Goal: Information Seeking & Learning: Learn about a topic

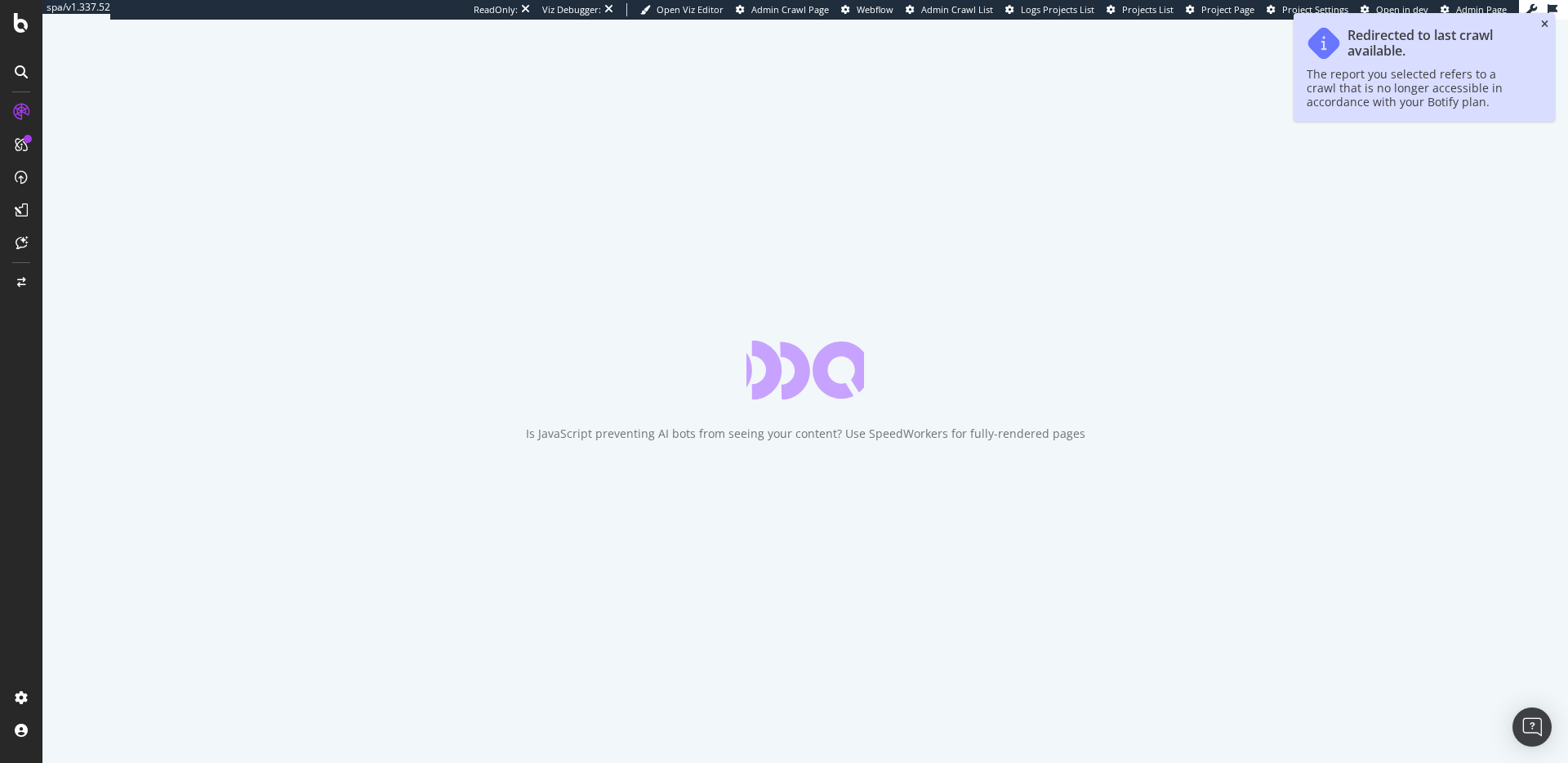
click at [1546, 24] on icon "close toast" at bounding box center [1544, 25] width 7 height 10
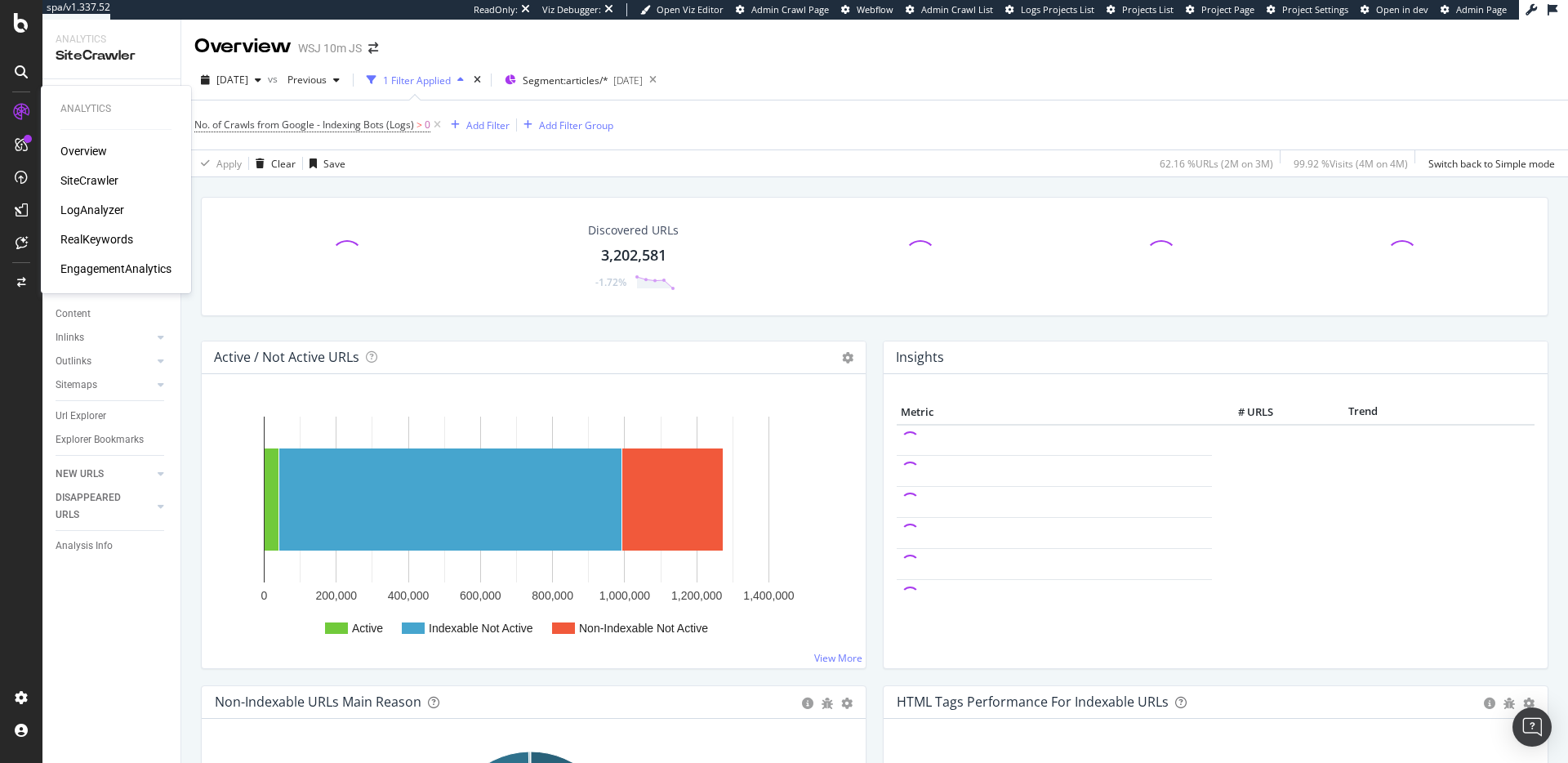
click at [89, 156] on div "Overview" at bounding box center [83, 151] width 46 height 17
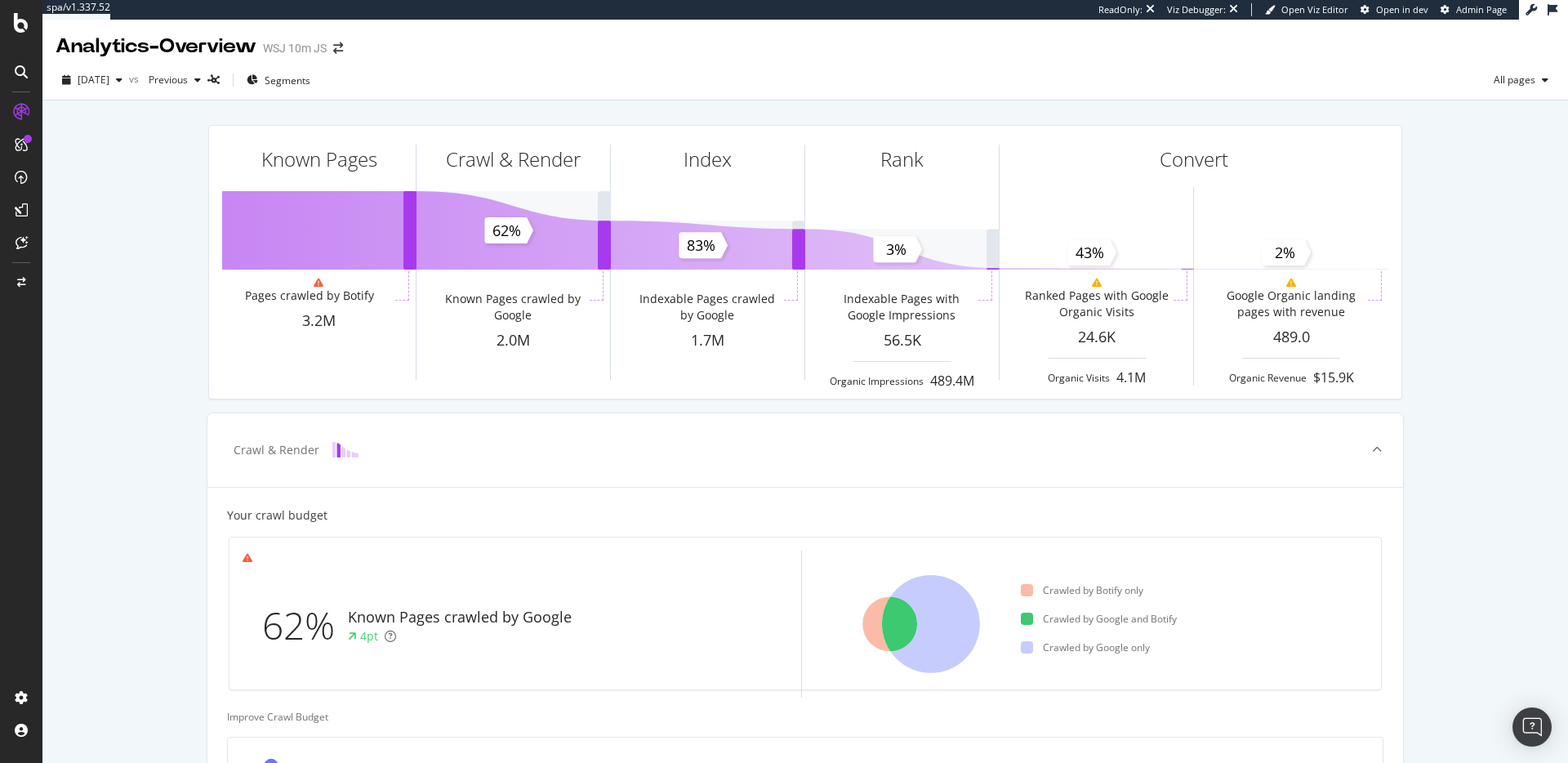
click at [165, 265] on div "Known Pages Pages crawled by Botify 3.2M Crawl & Render Known Pages crawled by …" at bounding box center [805, 694] width 1526 height 1187
click at [107, 252] on div "Known Pages Pages crawled by Botify 3.2M Crawl & Render Known Pages crawled by …" at bounding box center [805, 694] width 1526 height 1187
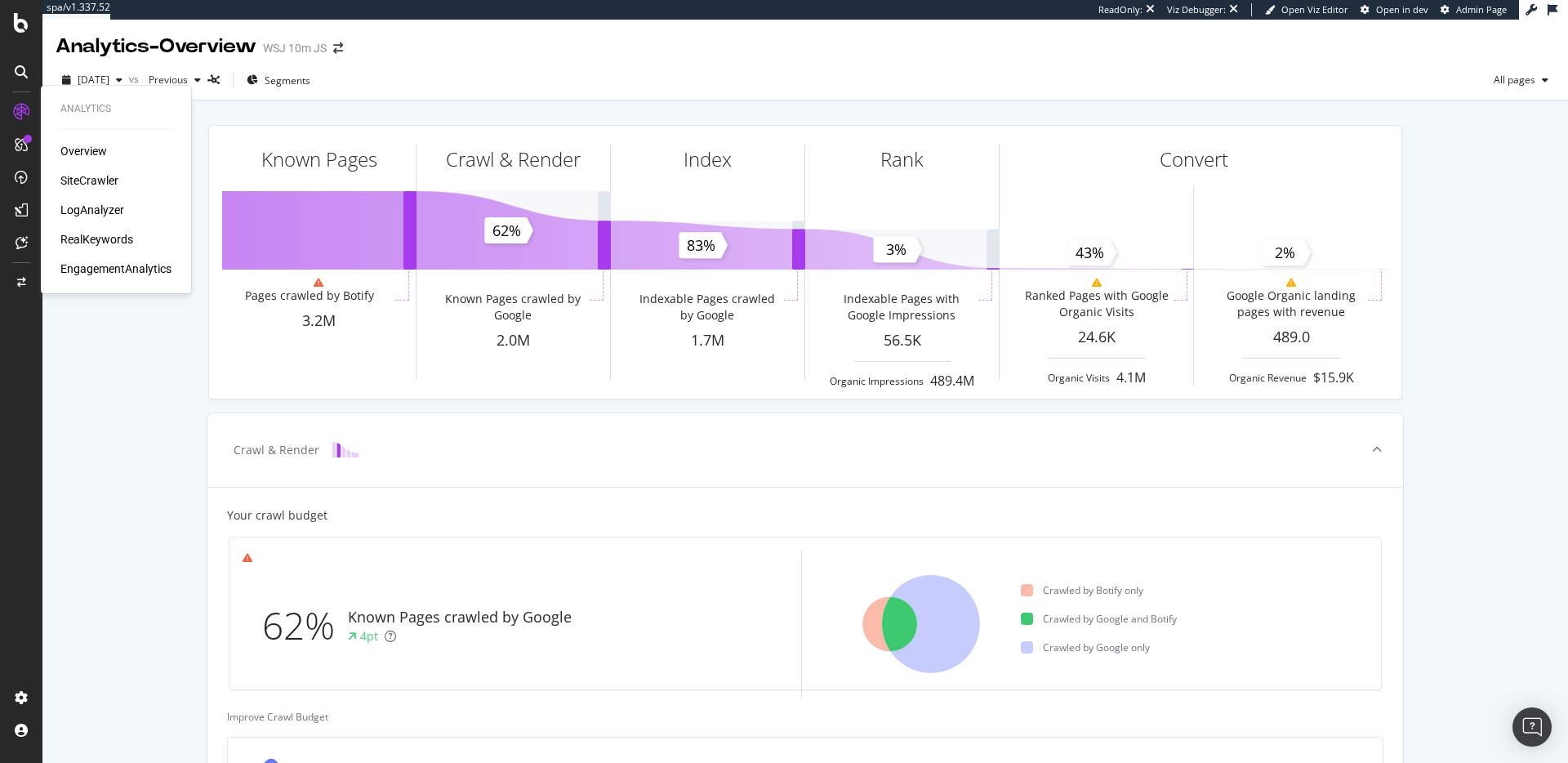
click at [70, 180] on div "SiteCrawler" at bounding box center [89, 180] width 58 height 17
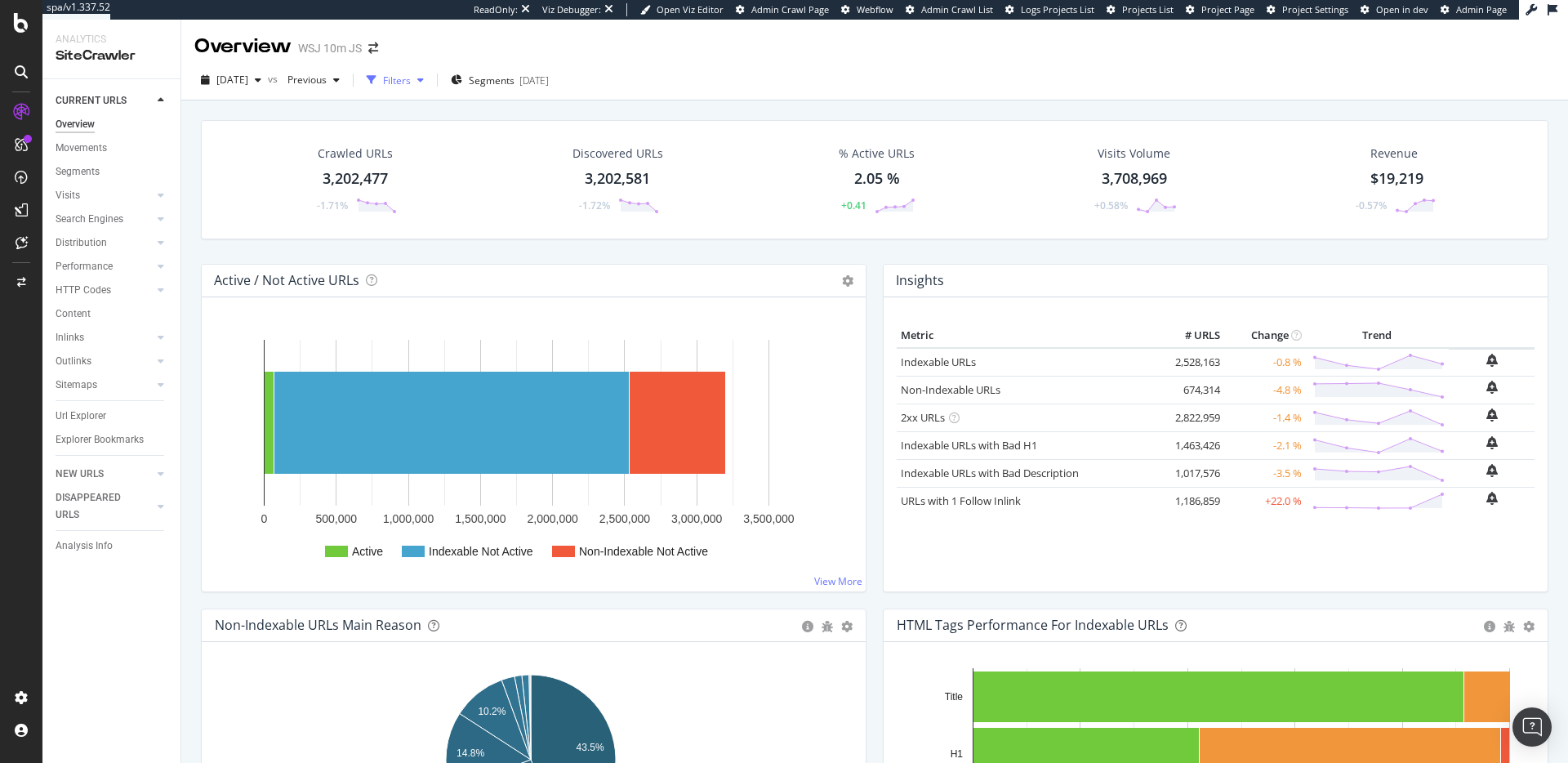
click at [410, 78] on div "Filters" at bounding box center [397, 81] width 28 height 14
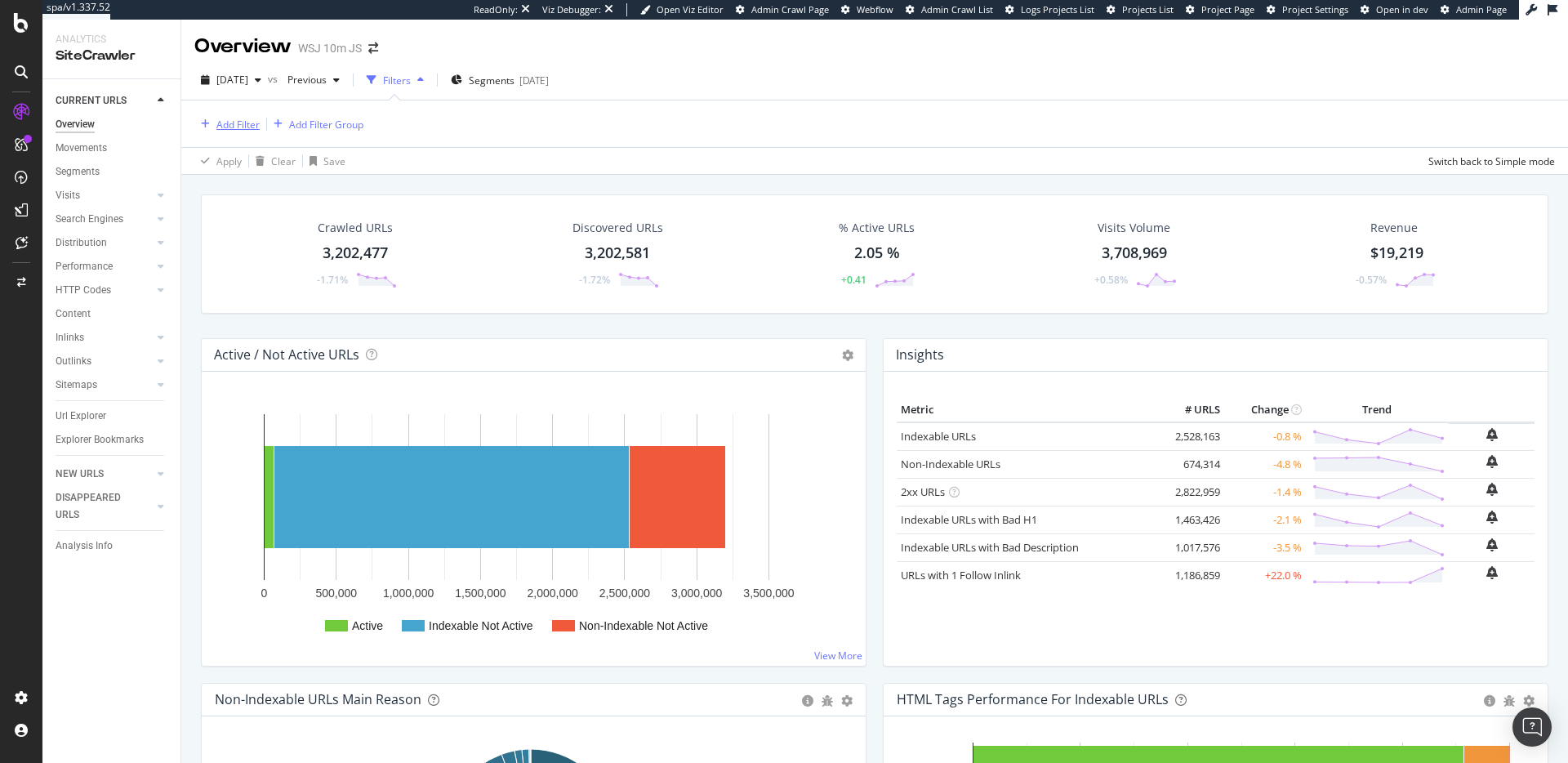
click at [222, 126] on div "Add Filter" at bounding box center [238, 124] width 43 height 14
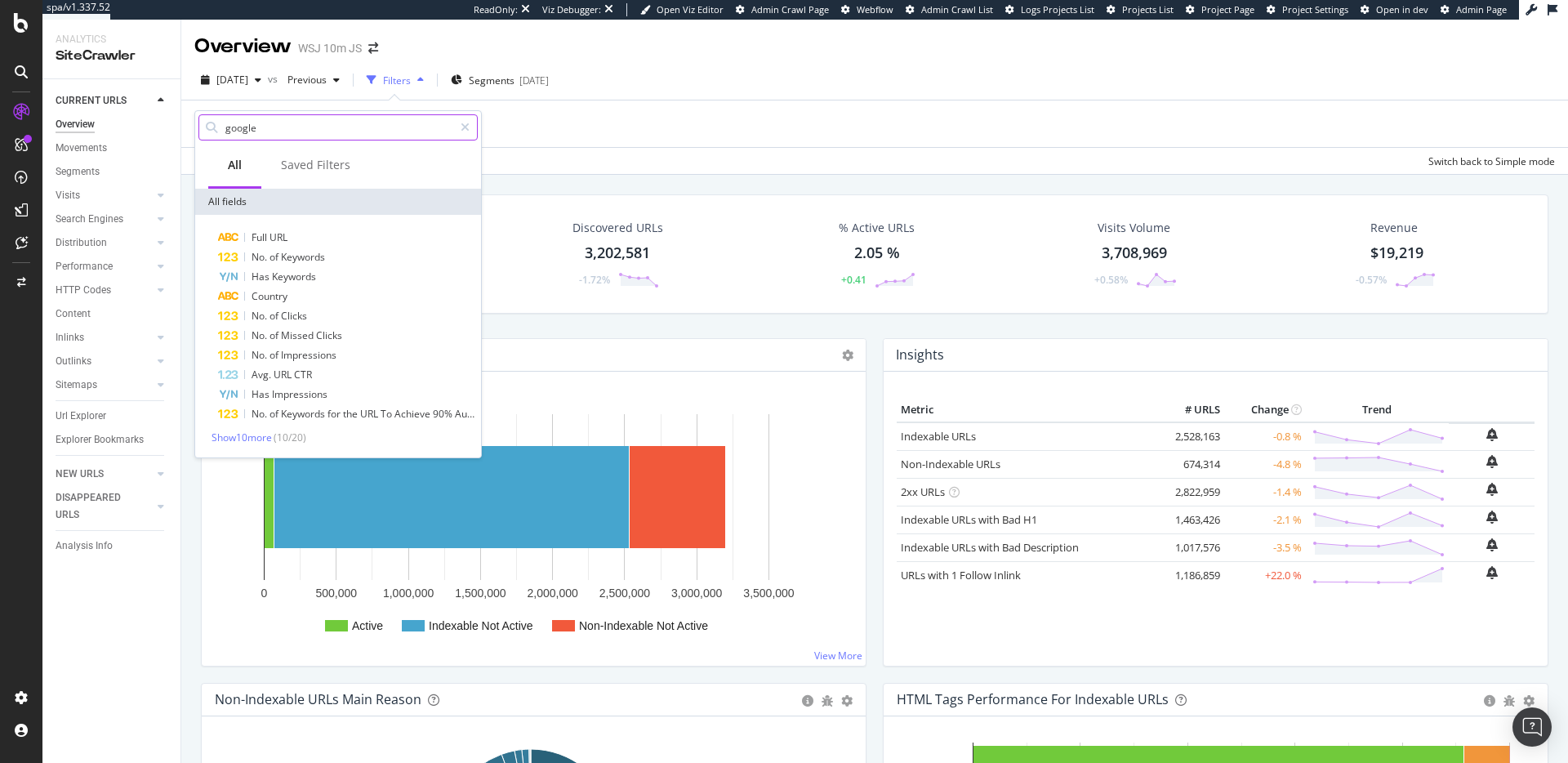
click at [376, 132] on input "google" at bounding box center [338, 127] width 229 height 25
type input "crwal"
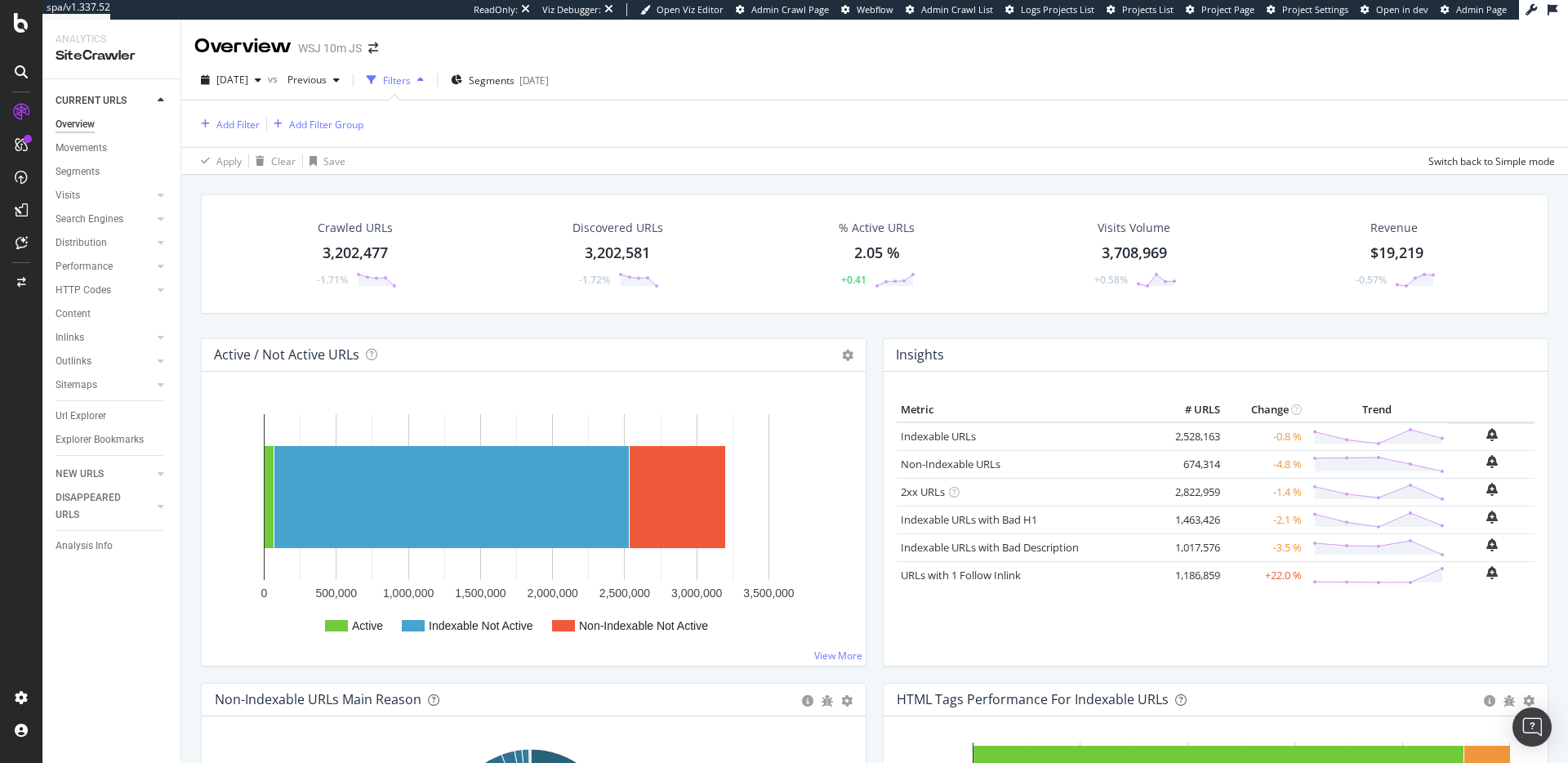
click at [600, 132] on div "Add Filter Add Filter Group" at bounding box center [874, 123] width 1360 height 46
click at [582, 149] on div "Apply Clear Save Switch back to Simple mode" at bounding box center [874, 159] width 1387 height 27
click at [562, 139] on div "Add Filter Add Filter Group" at bounding box center [874, 123] width 1360 height 46
click at [73, 207] on div "LogAnalyzer" at bounding box center [92, 210] width 64 height 17
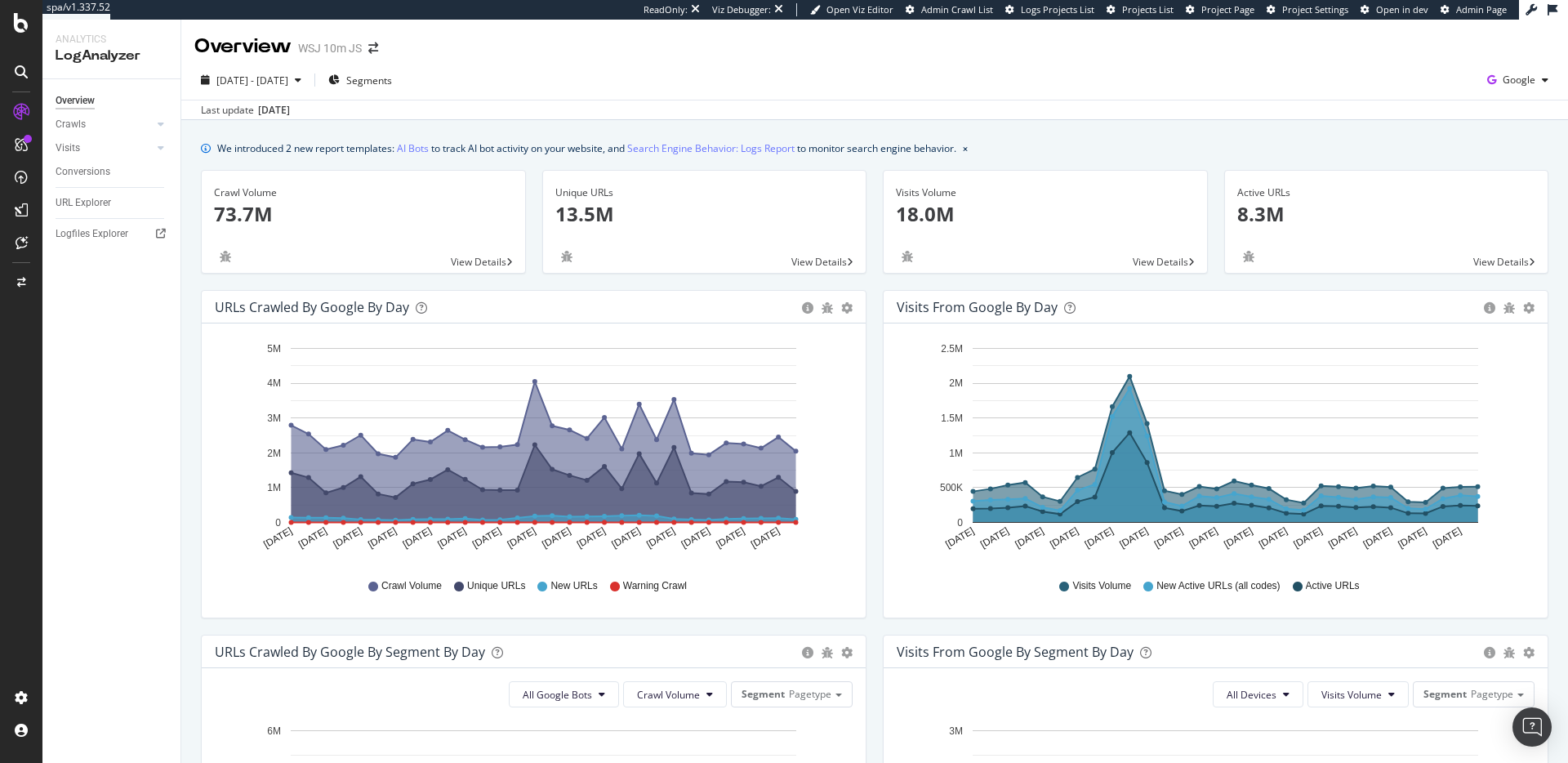
click at [1326, 7] on span "Project Settings" at bounding box center [1315, 9] width 66 height 12
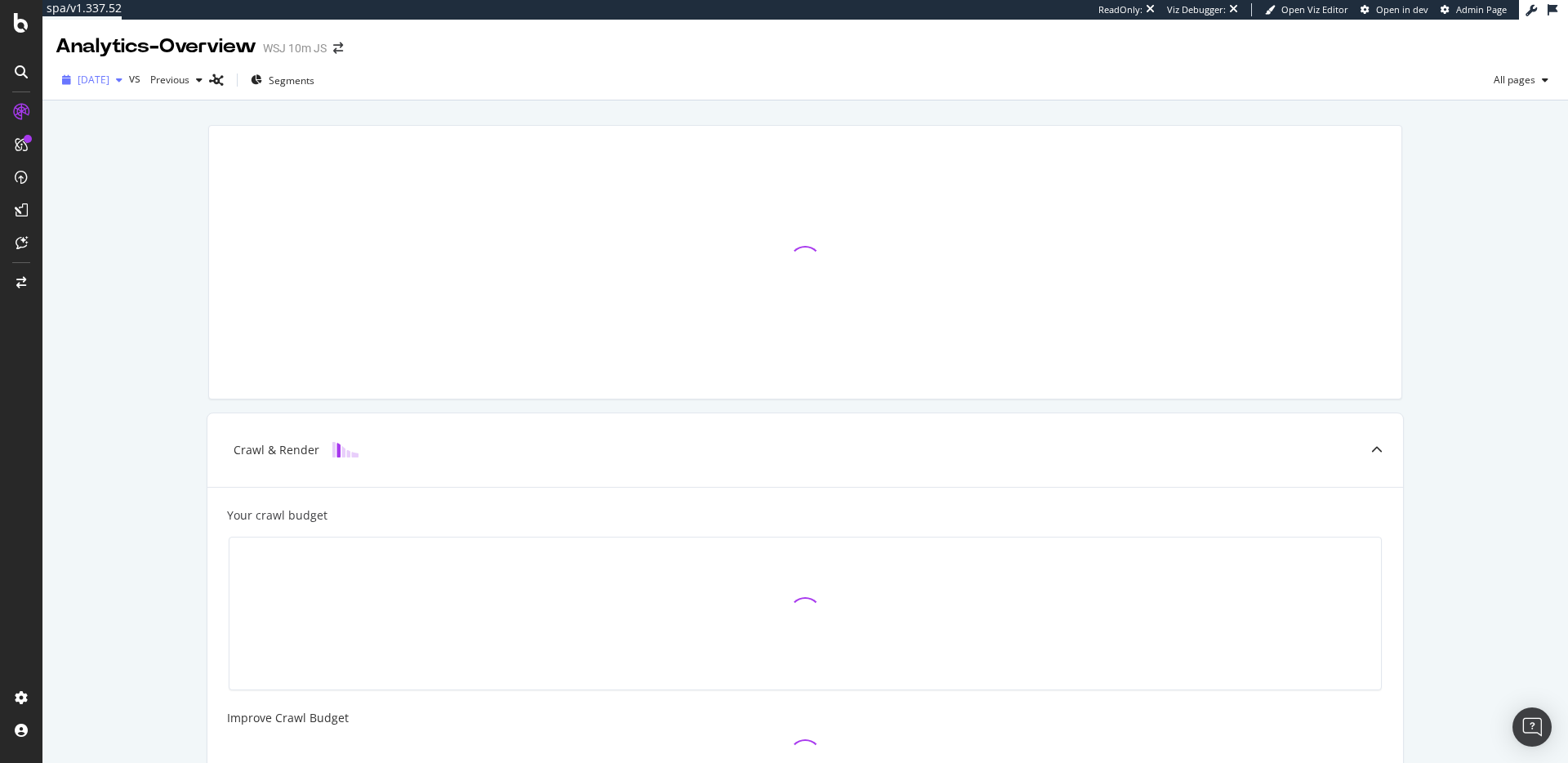
click at [115, 72] on div "2025 Sep. 27th" at bounding box center [92, 80] width 74 height 25
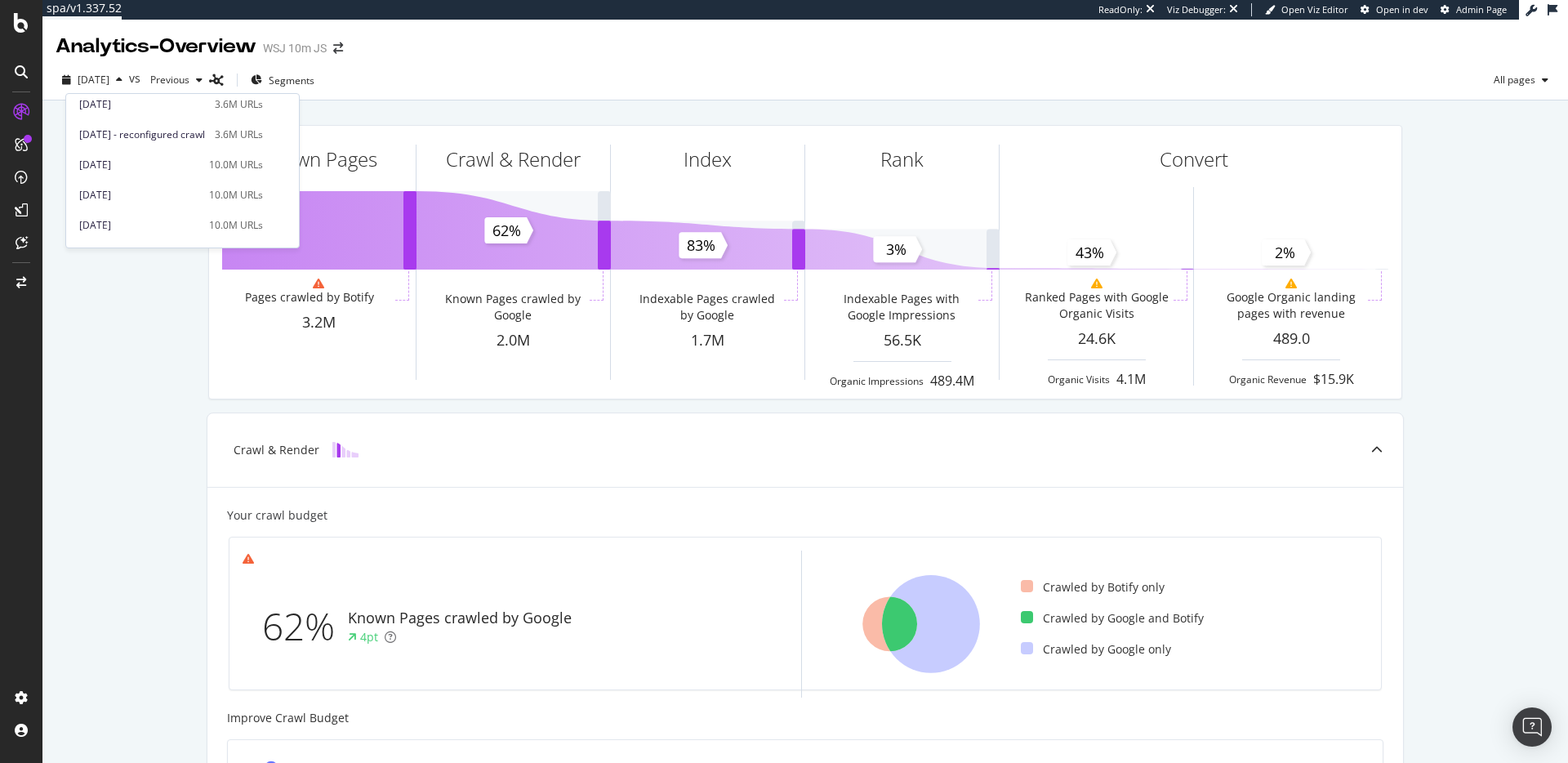
scroll to position [366, 0]
click at [202, 194] on span "2025 Apr. 19th - reconfigured crawl" at bounding box center [142, 192] width 126 height 15
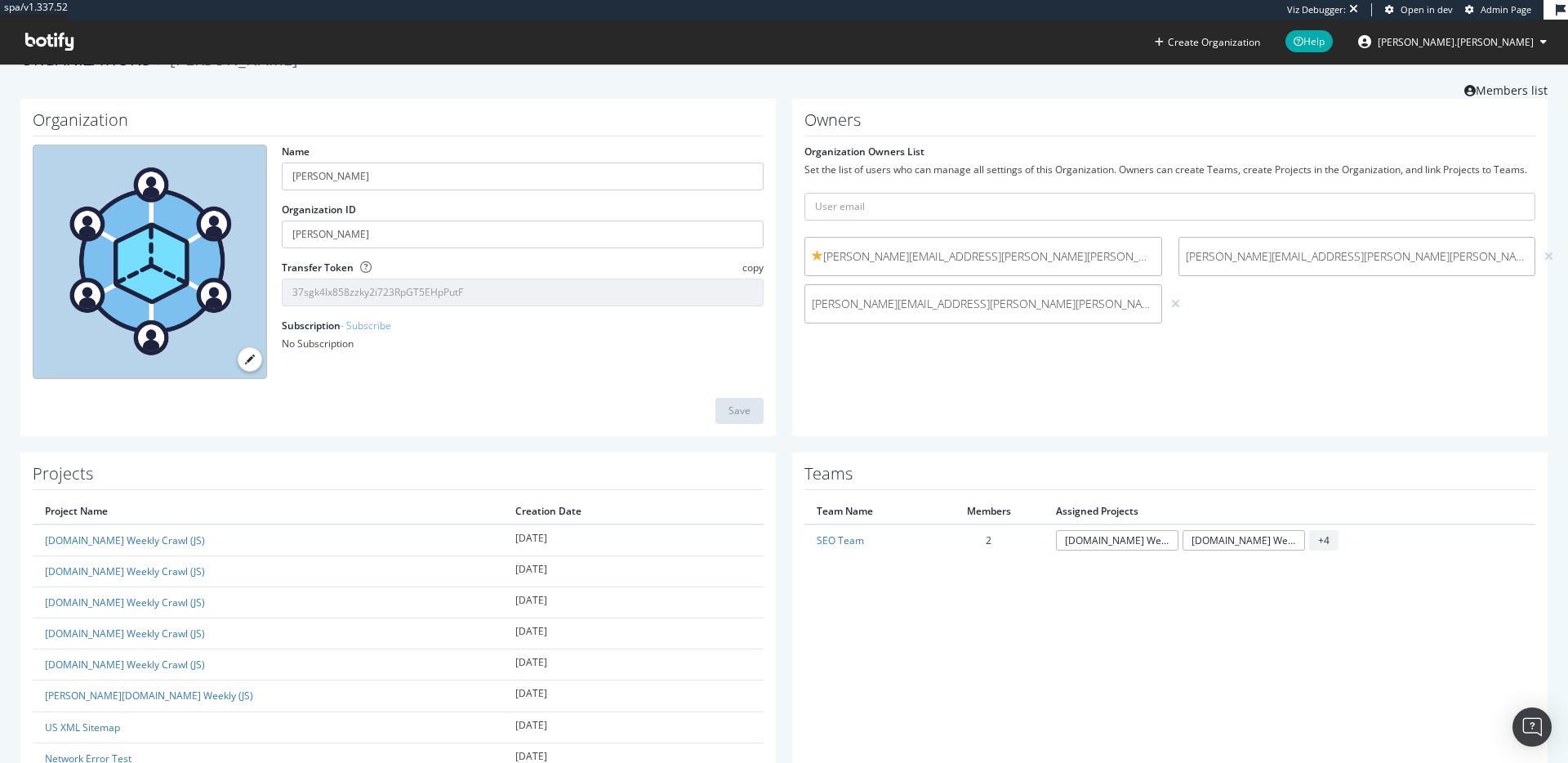
scroll to position [149, 0]
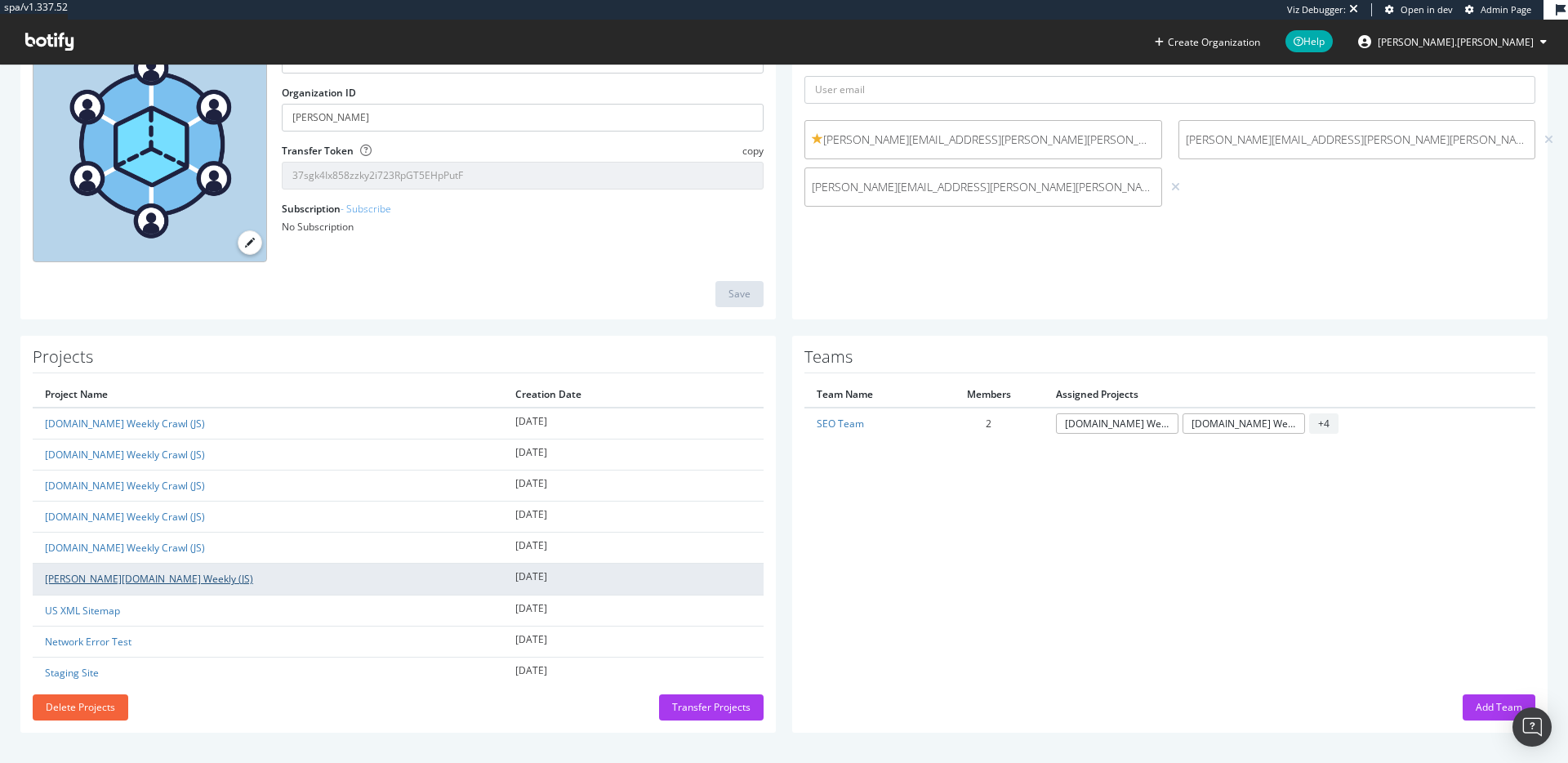
click at [89, 575] on link "[PERSON_NAME][DOMAIN_NAME] Weekly (JS)" at bounding box center [150, 579] width 209 height 14
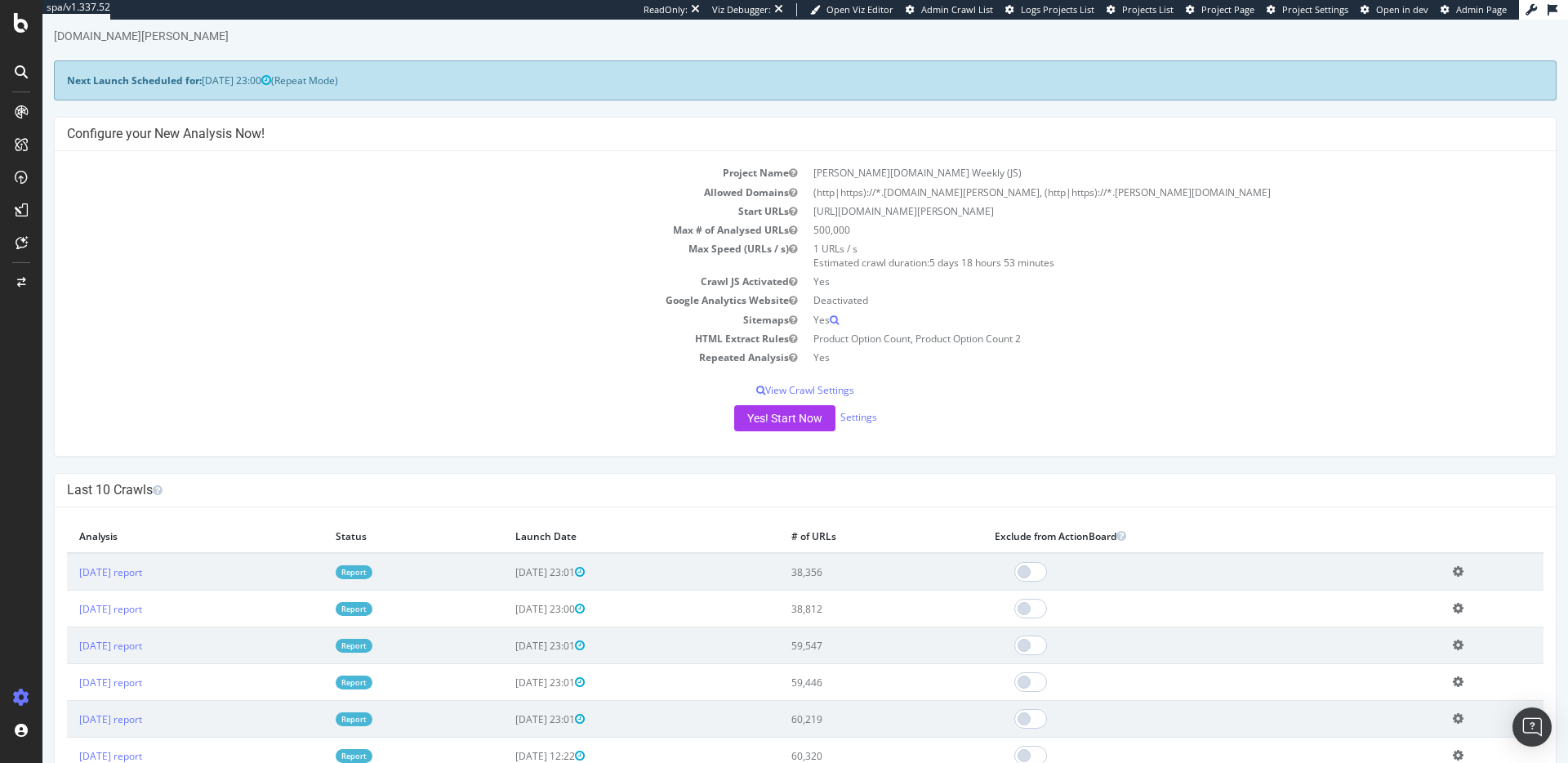
scroll to position [53, 0]
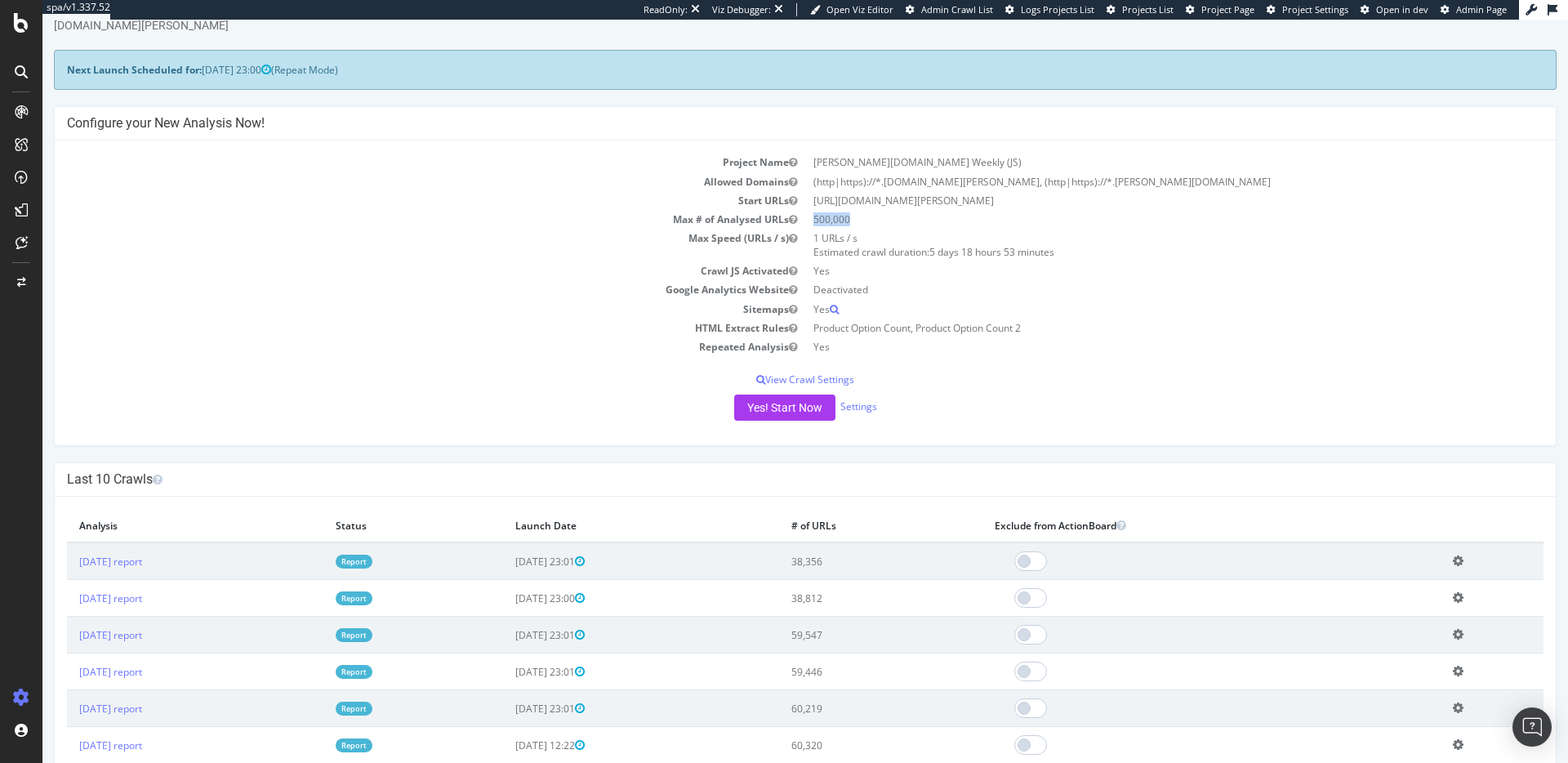
drag, startPoint x: 843, startPoint y: 220, endPoint x: 796, endPoint y: 222, distance: 47.0
click at [796, 222] on tr "Max # of Analysed URLs 500,000" at bounding box center [805, 219] width 1476 height 19
click at [815, 224] on td "500,000" at bounding box center [1174, 219] width 738 height 19
click at [897, 221] on td "500,000" at bounding box center [1174, 219] width 738 height 19
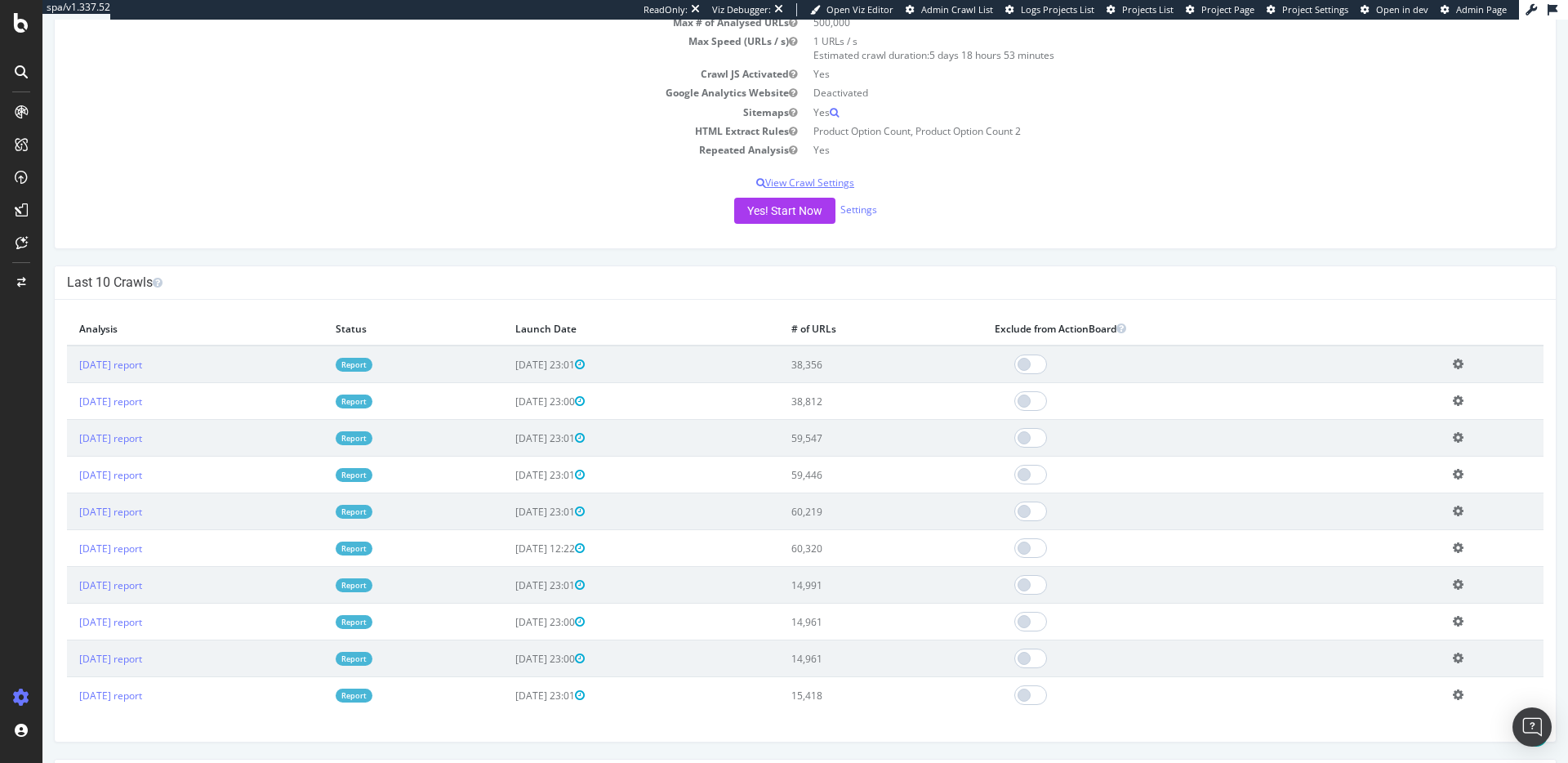
scroll to position [198, 0]
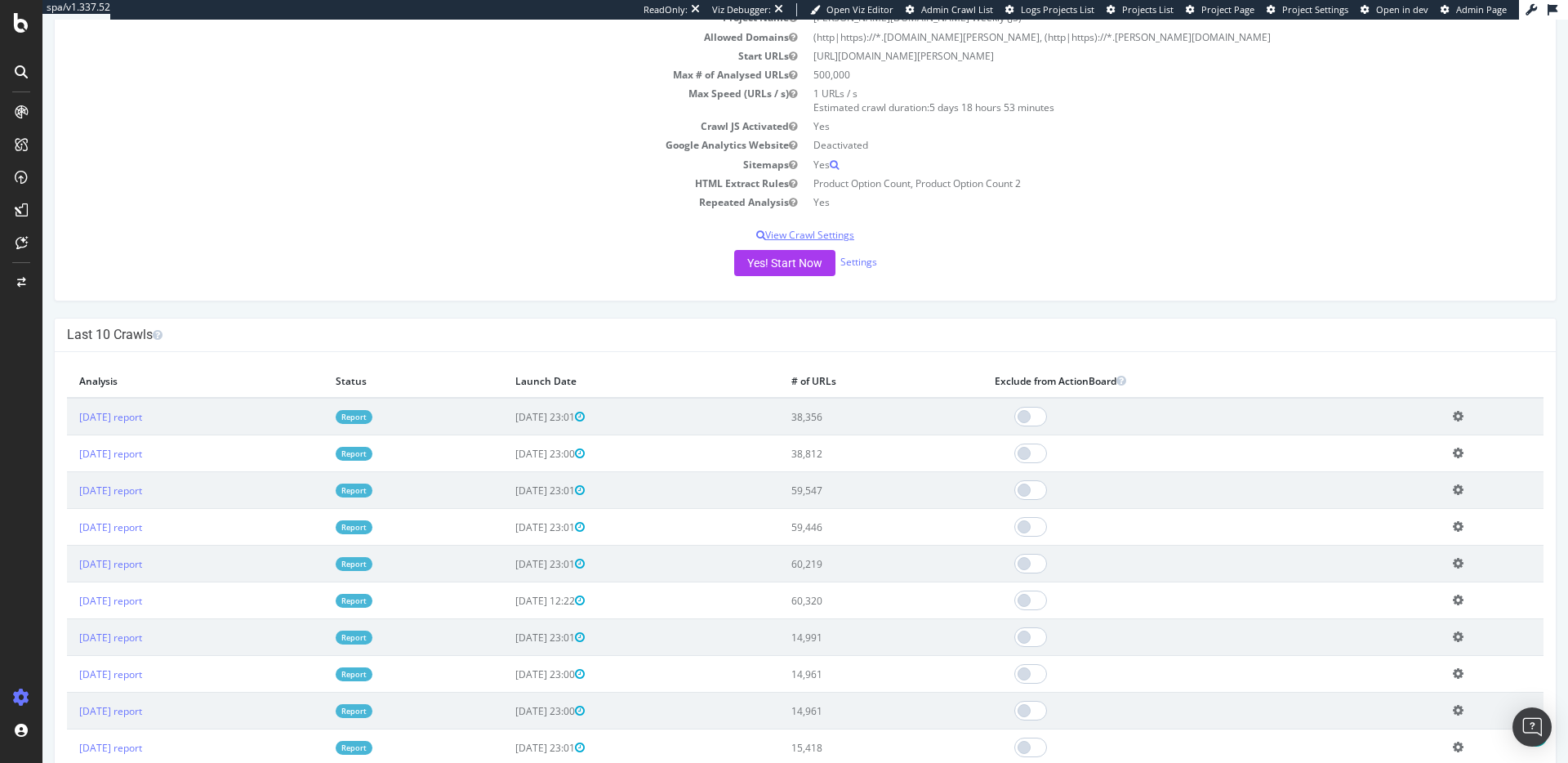
click at [816, 232] on p "View Crawl Settings" at bounding box center [805, 235] width 1476 height 14
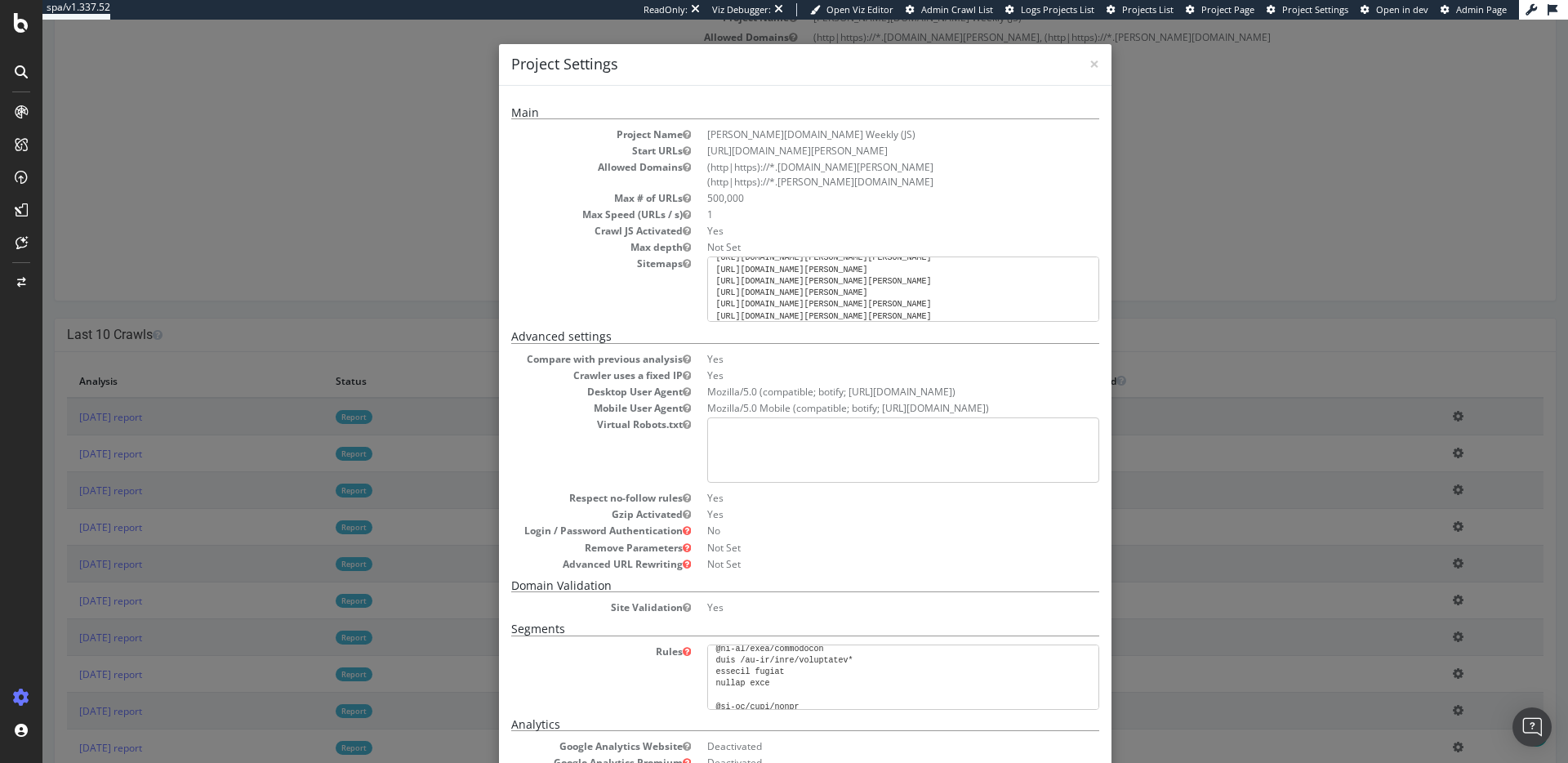
scroll to position [0, 0]
click at [1298, 213] on div "× Close Project Settings Main Project Name wilson.com Weekly (JS) Start URLs ht…" at bounding box center [805, 391] width 1526 height 743
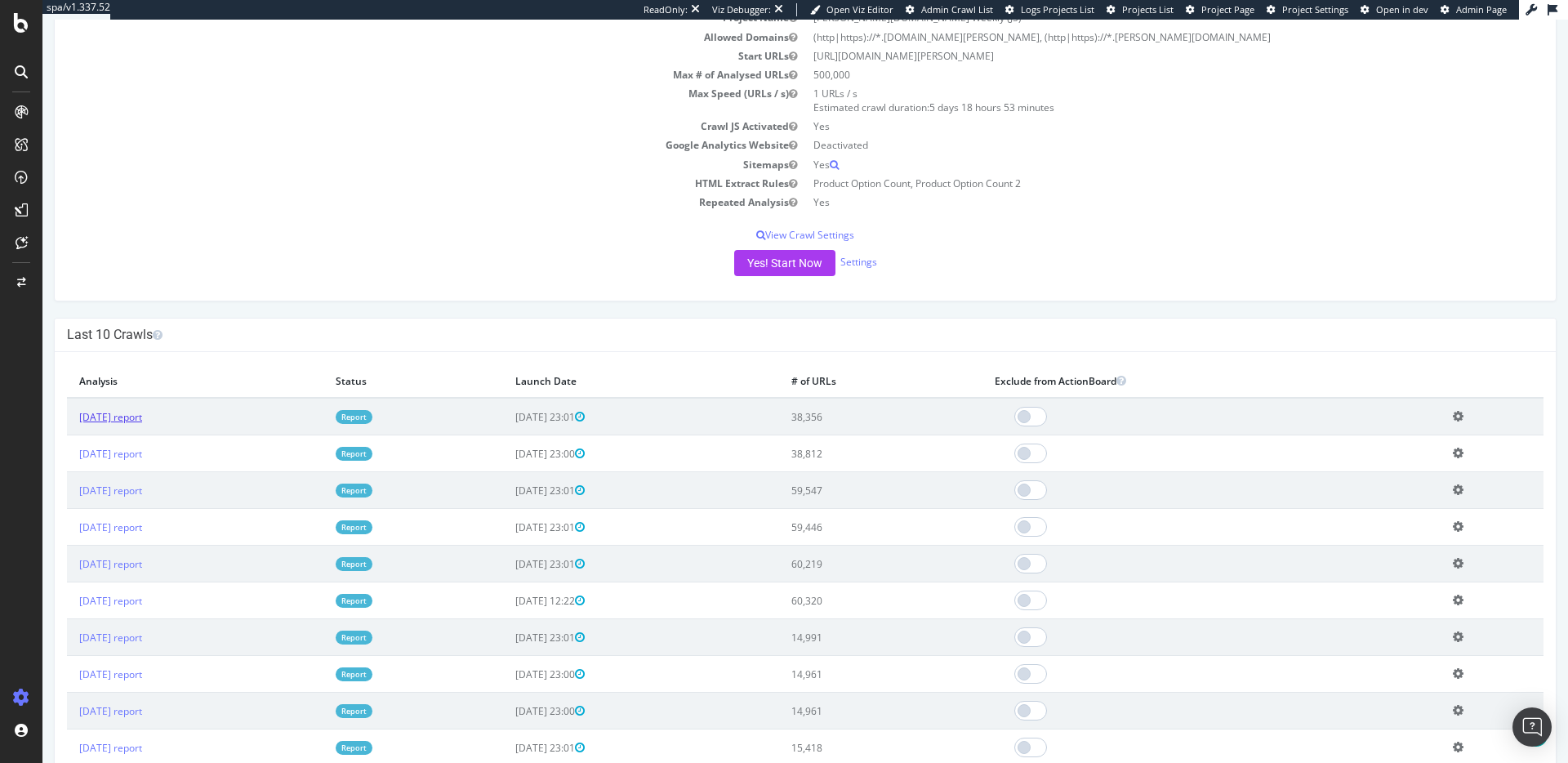
click at [142, 416] on link "2025 Sep. 28th report" at bounding box center [110, 417] width 63 height 14
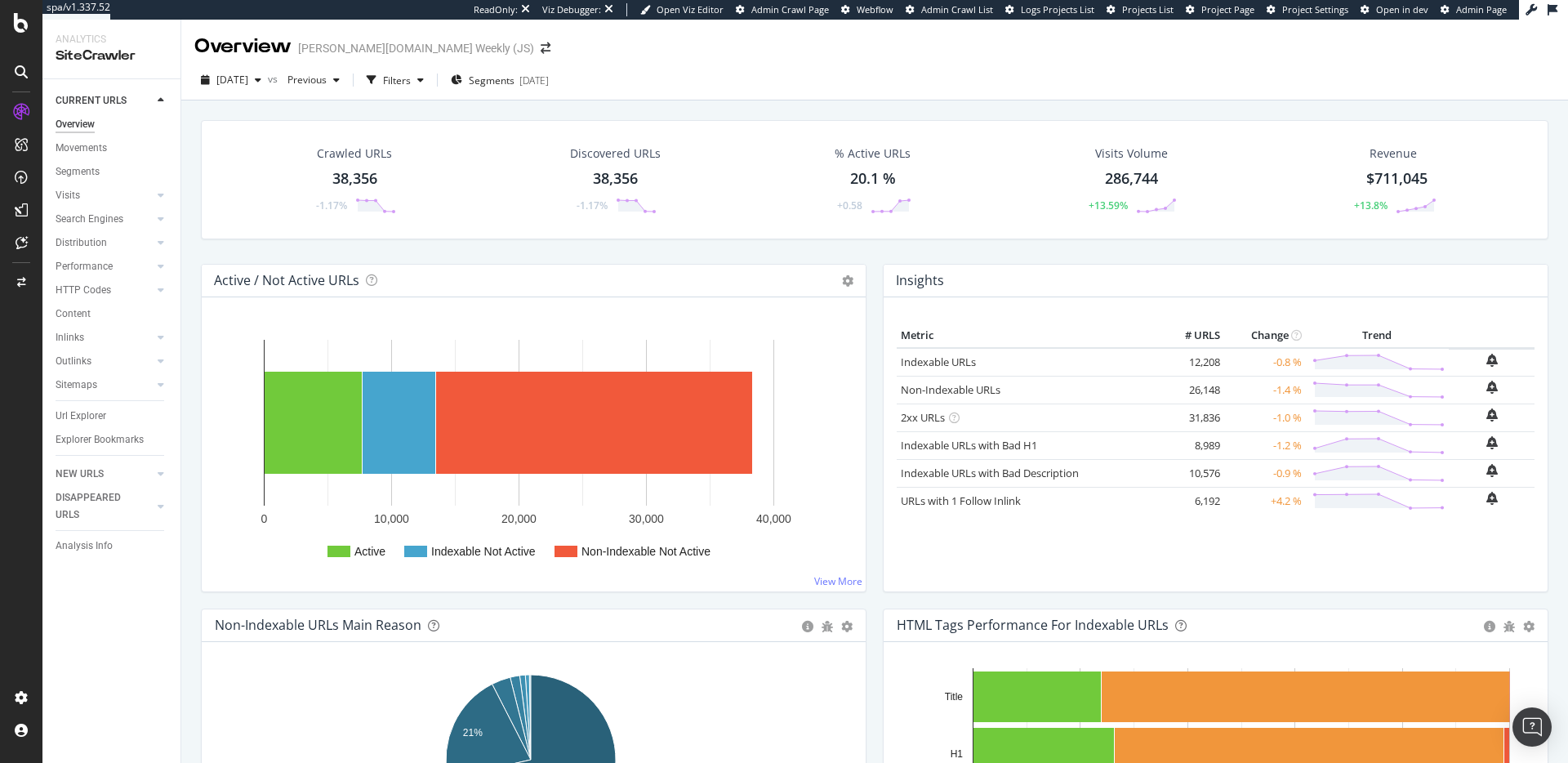
click at [362, 153] on div "Crawled URLs" at bounding box center [354, 154] width 75 height 17
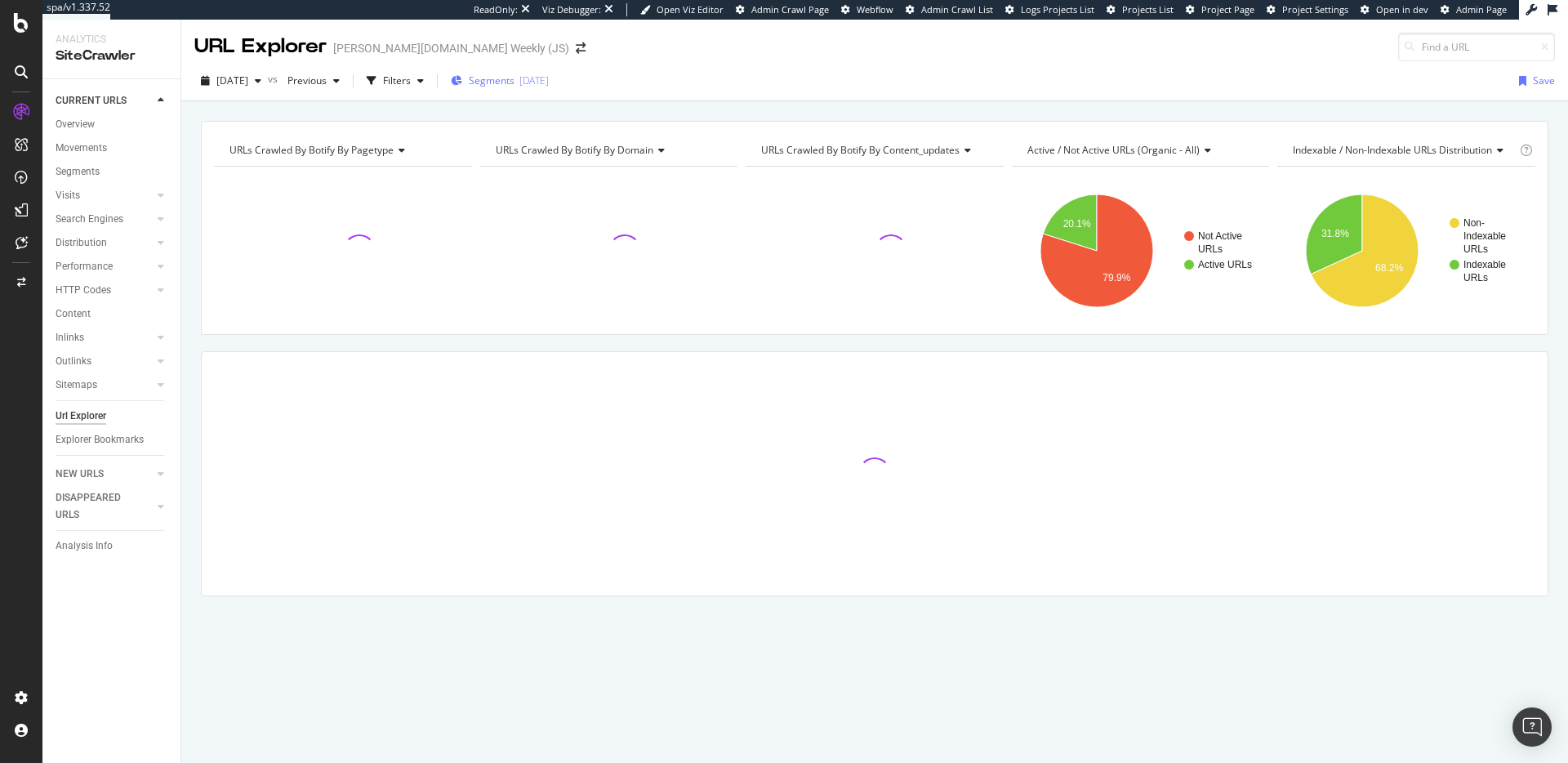
click at [515, 80] on span "Segments" at bounding box center [491, 81] width 45 height 14
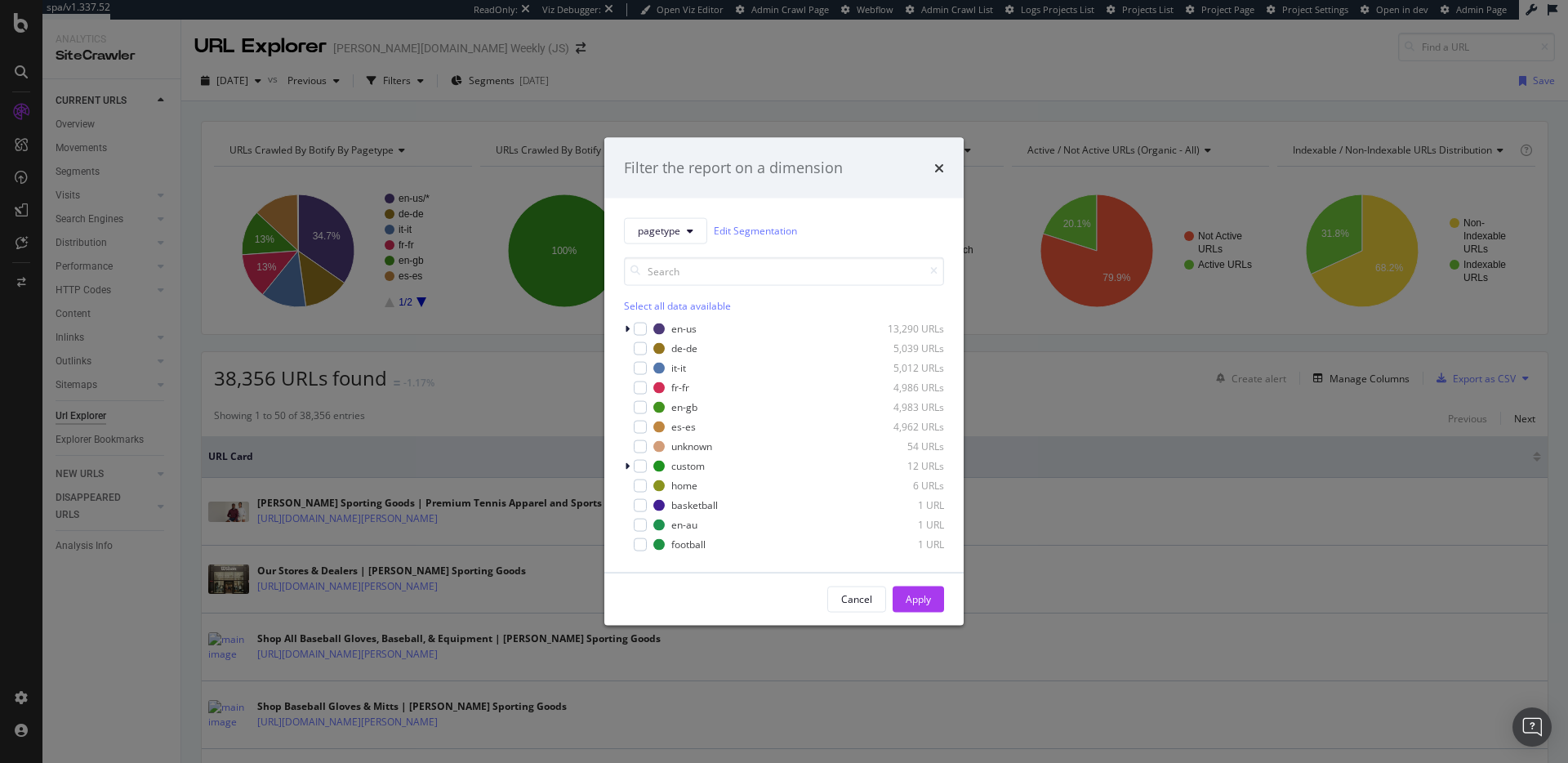
click at [545, 79] on div "Filter the report on a dimension pagetype Edit Segmentation Select all data ava…" at bounding box center [784, 381] width 1568 height 763
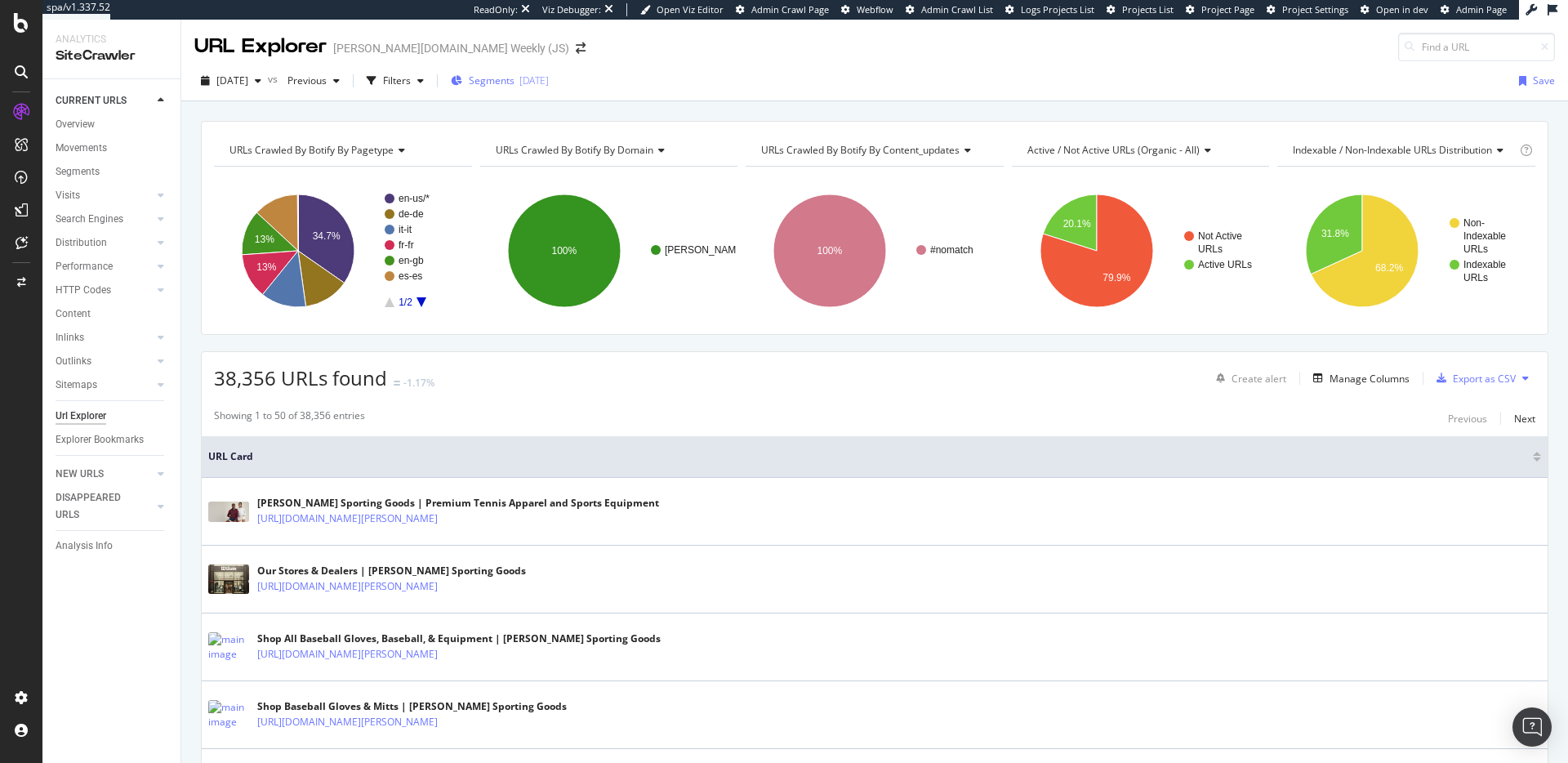
click at [515, 85] on span "Segments" at bounding box center [491, 81] width 45 height 14
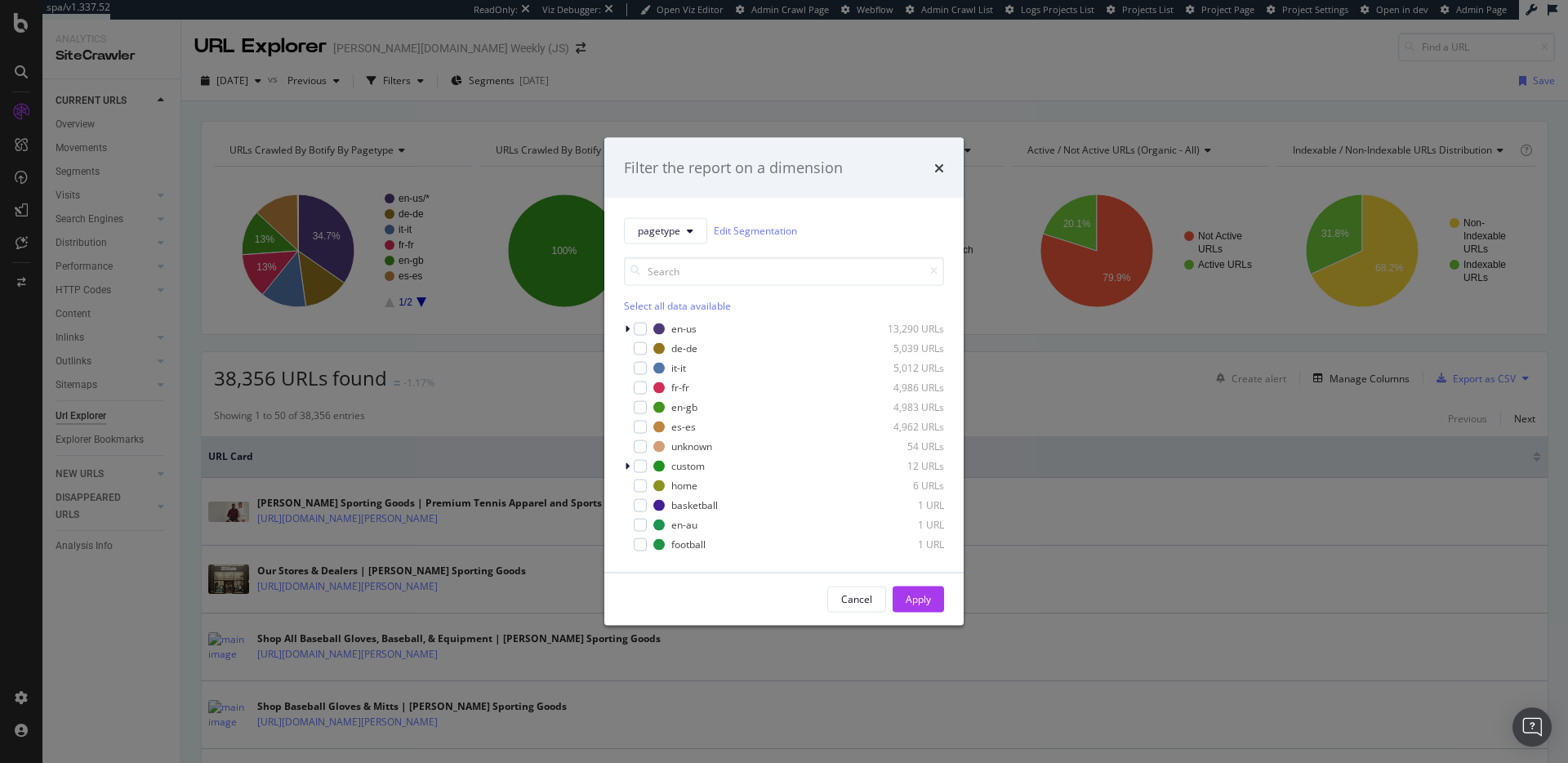
click at [947, 174] on div "Filter the report on a dimension" at bounding box center [784, 167] width 359 height 60
click at [941, 170] on icon "times" at bounding box center [939, 166] width 10 height 13
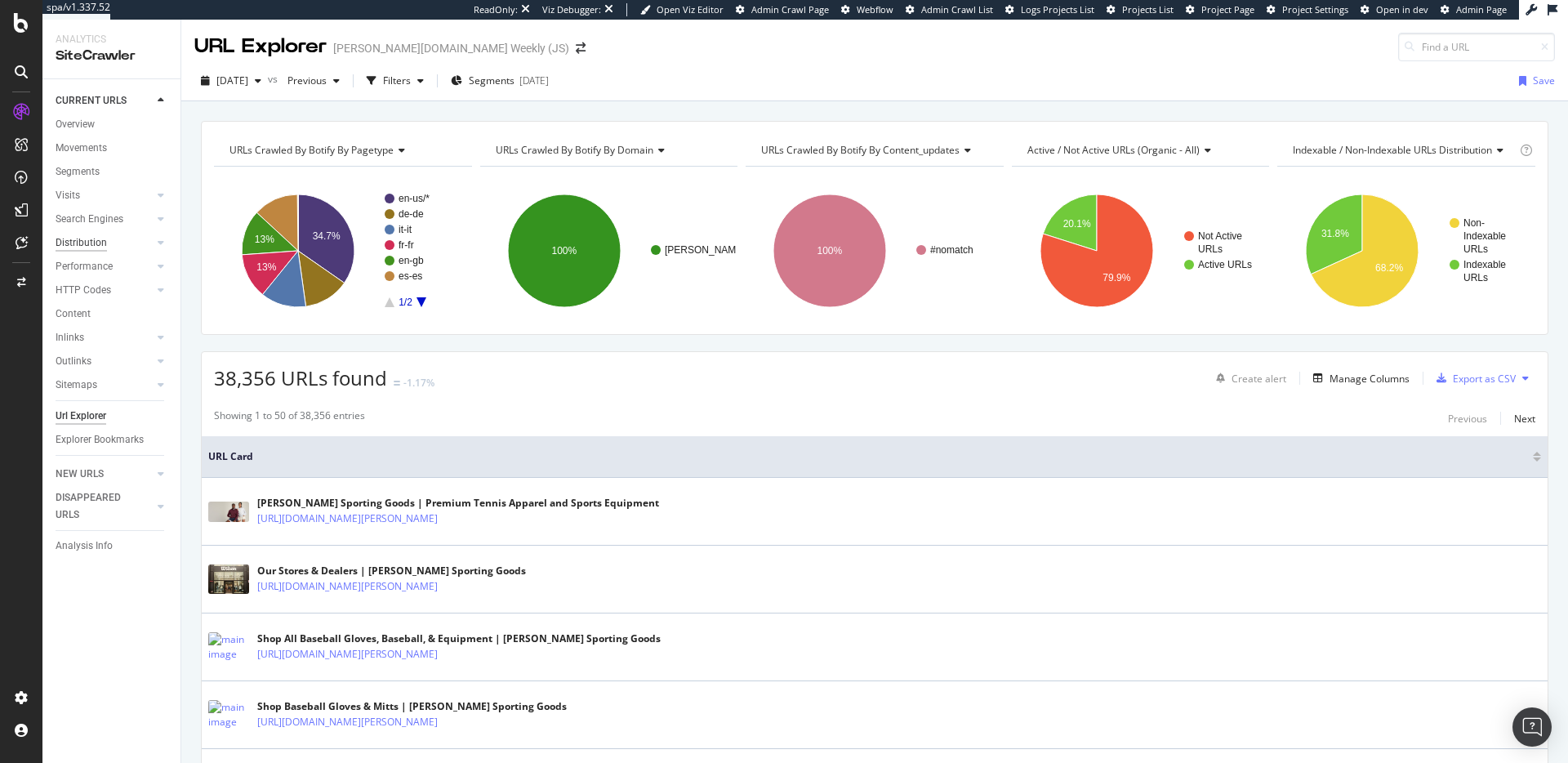
click at [99, 247] on div "Distribution" at bounding box center [81, 242] width 51 height 17
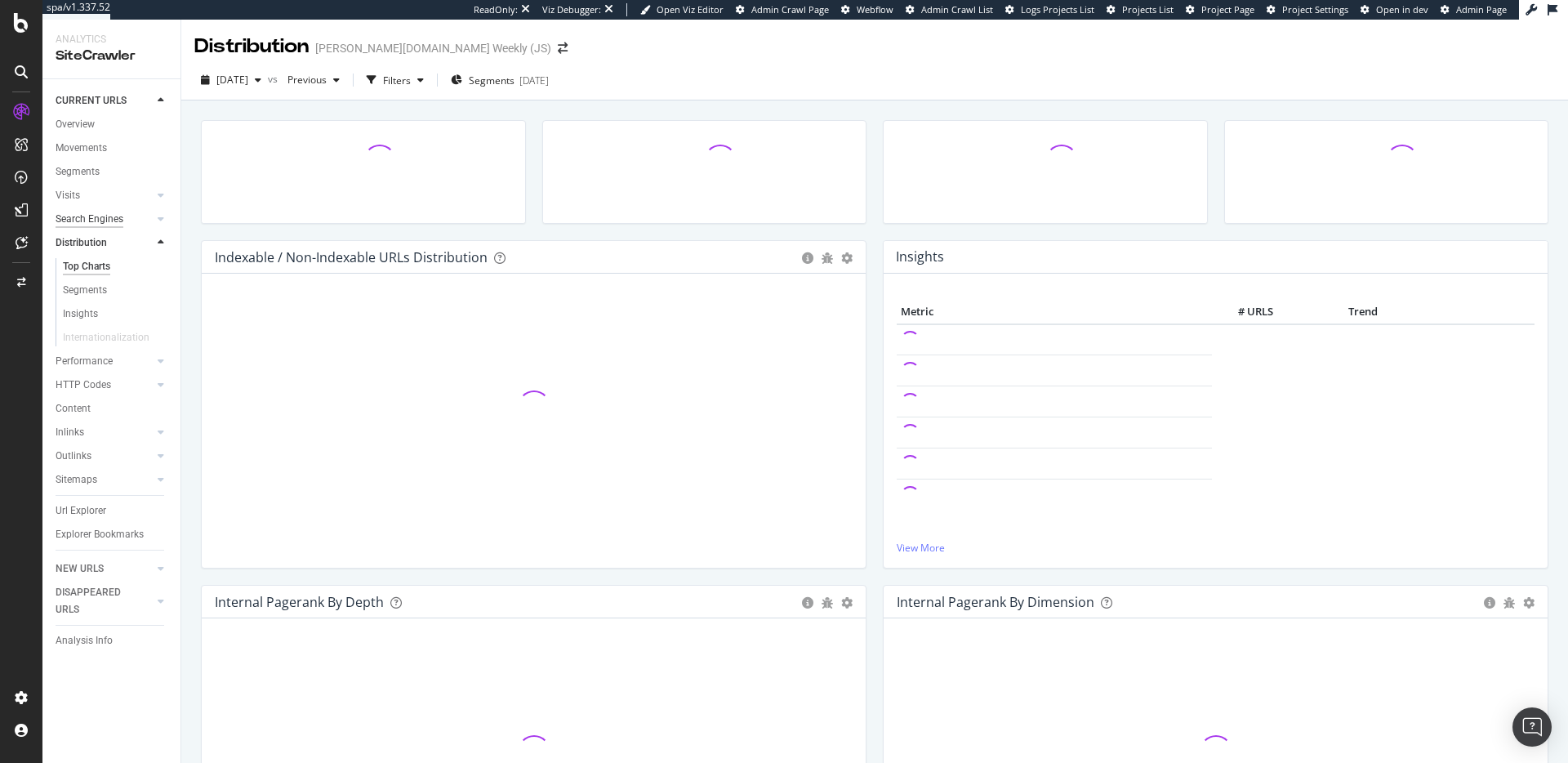
click at [98, 222] on div "Search Engines" at bounding box center [89, 219] width 68 height 17
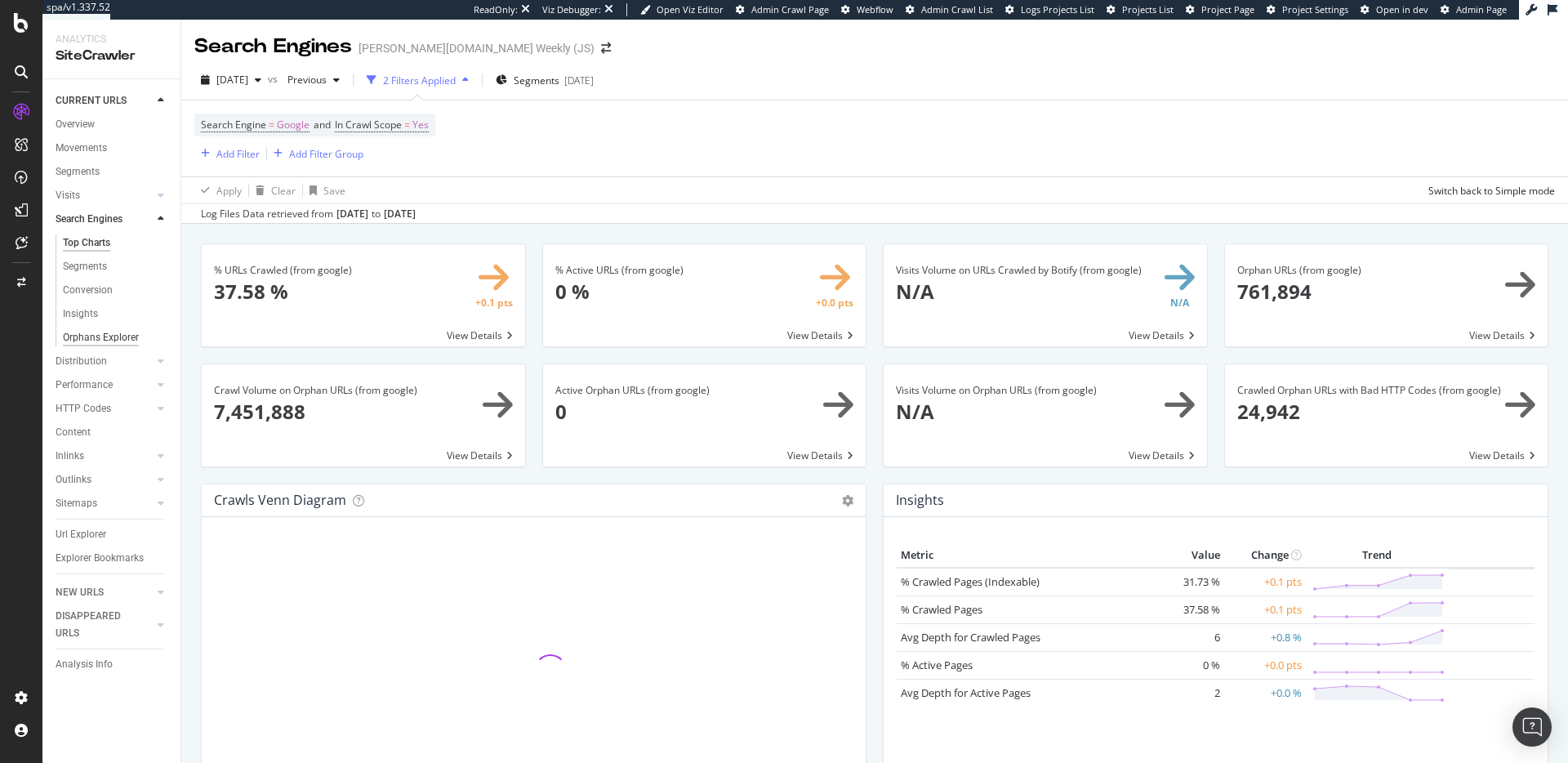
click at [107, 338] on div "Orphans Explorer" at bounding box center [100, 337] width 76 height 17
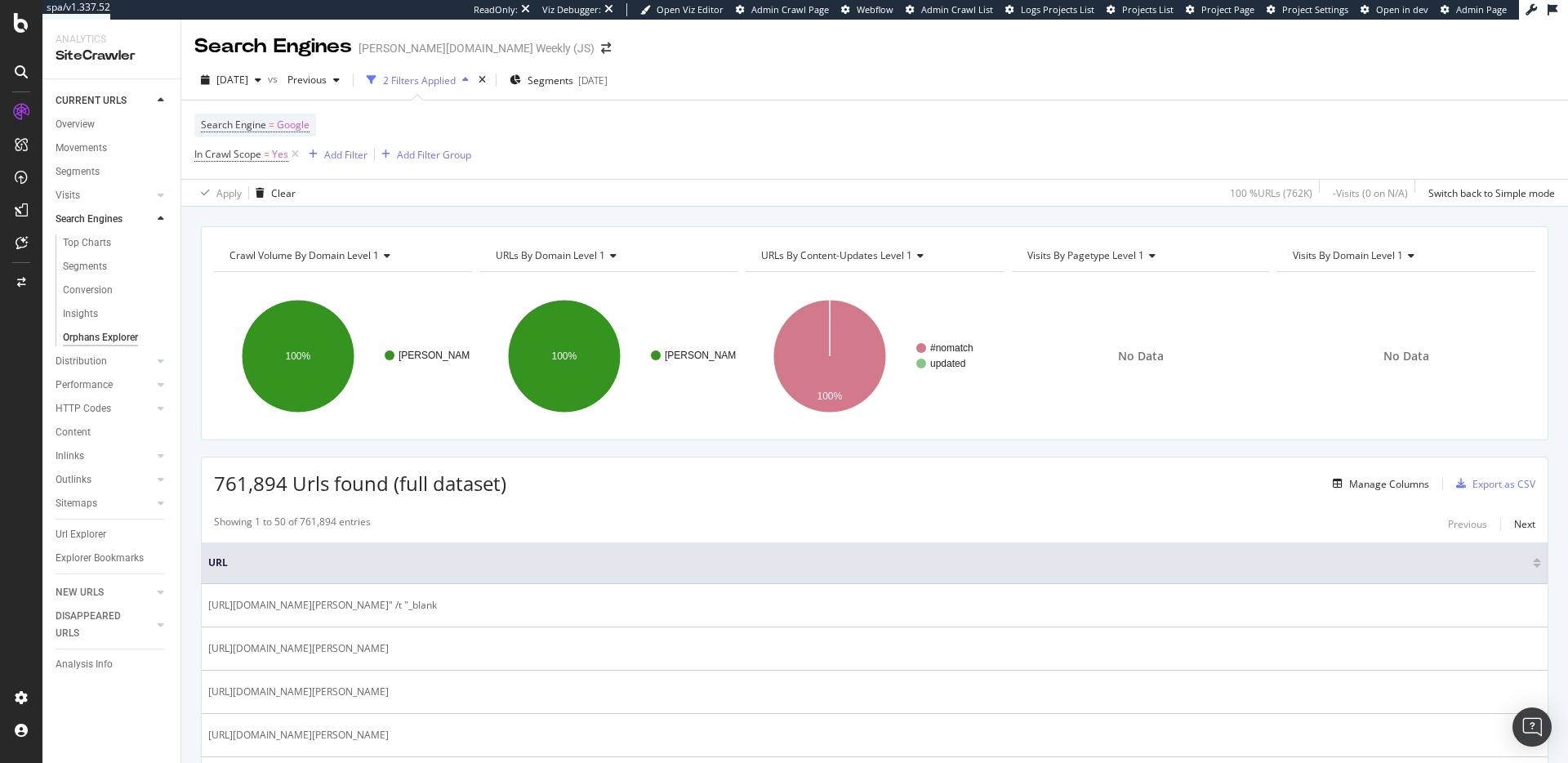
click at [611, 203] on div "Apply Clear 100 % URLs ( 762K ) - Visits ( 0 on N/A ) Switch back to Simple mode" at bounding box center [874, 192] width 1387 height 27
click at [268, 77] on div "button" at bounding box center [258, 80] width 20 height 10
click at [751, 147] on div "Search Engine = Google In Crawl Scope = Yes Add Filter Add Filter Group" at bounding box center [874, 140] width 1360 height 79
click at [815, 181] on div "Apply Clear 100 % URLs ( 762K ) - Visits ( 0 on N/A ) Switch back to Simple mode" at bounding box center [874, 192] width 1387 height 27
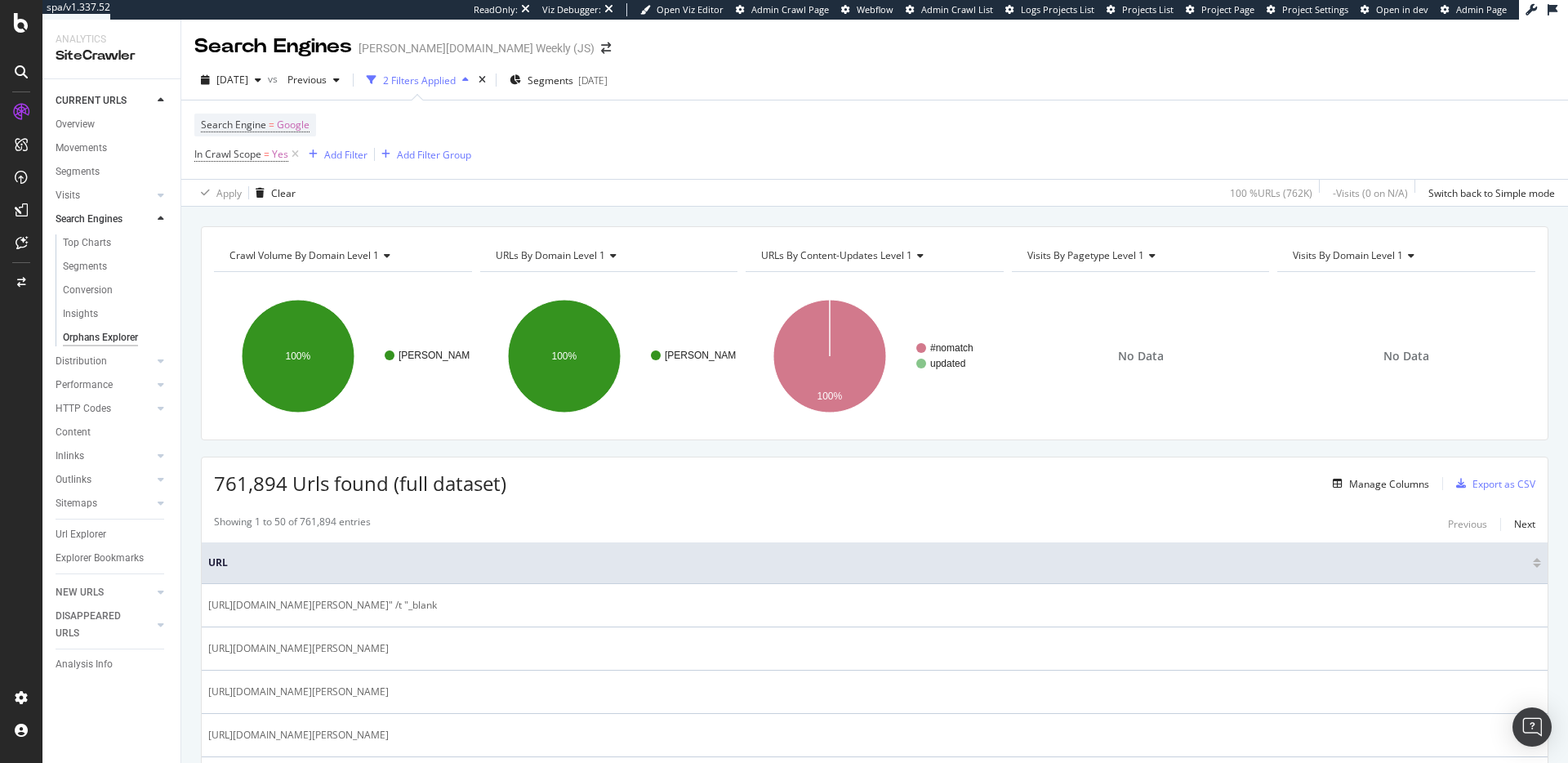
click at [811, 163] on div "Search Engine = Google In Crawl Scope = Yes Add Filter Add Filter Group" at bounding box center [874, 140] width 1360 height 79
click at [1310, 148] on div "Search Engine = Google In Crawl Scope = Yes Add Filter Add Filter Group" at bounding box center [874, 140] width 1360 height 79
drag, startPoint x: 1107, startPoint y: 165, endPoint x: 759, endPoint y: 213, distance: 351.3
click at [1063, 181] on div "Search Engine = Google In Crawl Scope = Yes Add Filter Add Filter Group Apply C…" at bounding box center [874, 153] width 1360 height 105
click at [1124, 166] on div "Search Engine = Google In Crawl Scope = Yes Add Filter Add Filter Group" at bounding box center [874, 140] width 1360 height 79
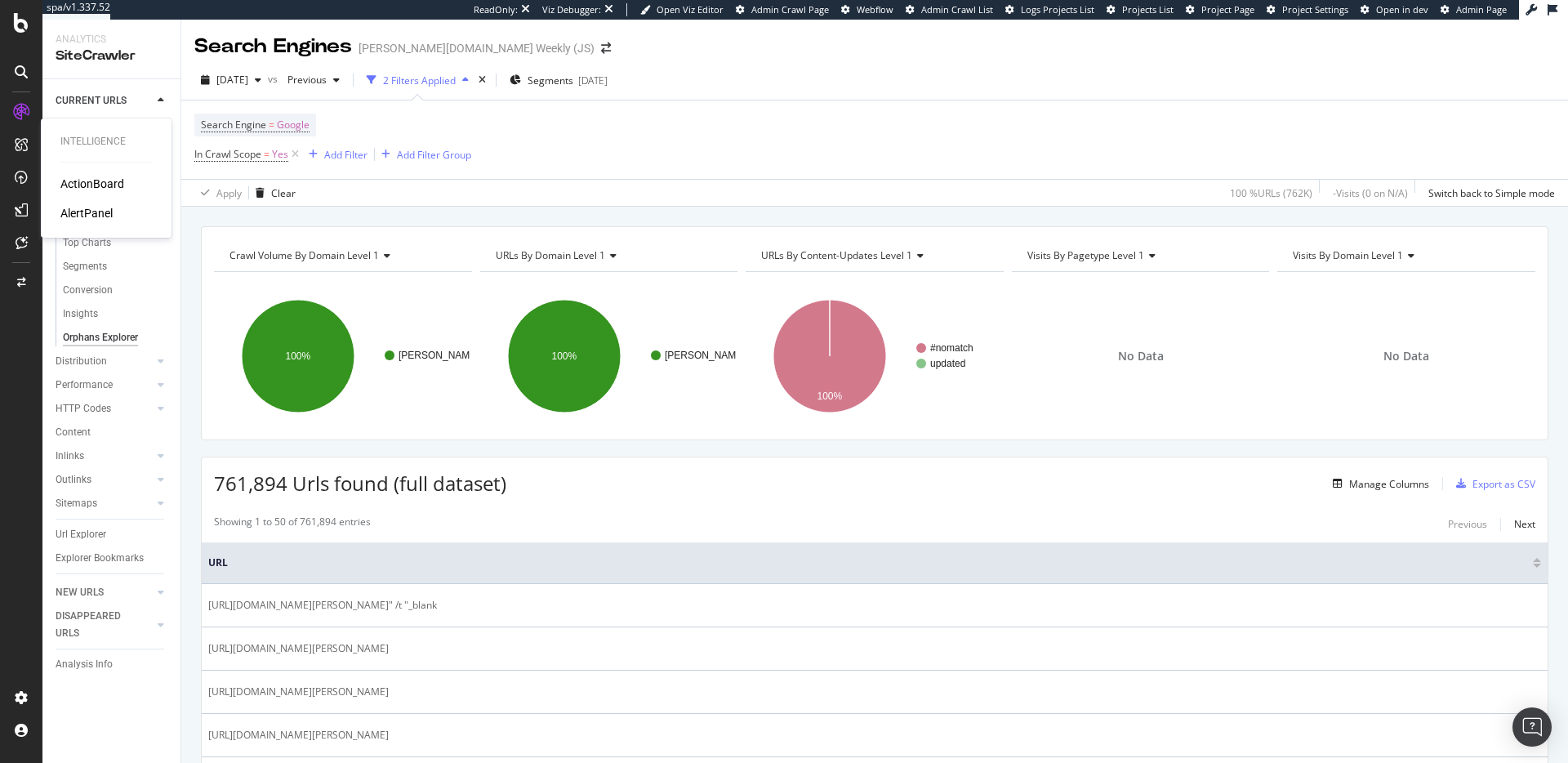
click at [85, 185] on div "ActionBoard" at bounding box center [92, 183] width 64 height 17
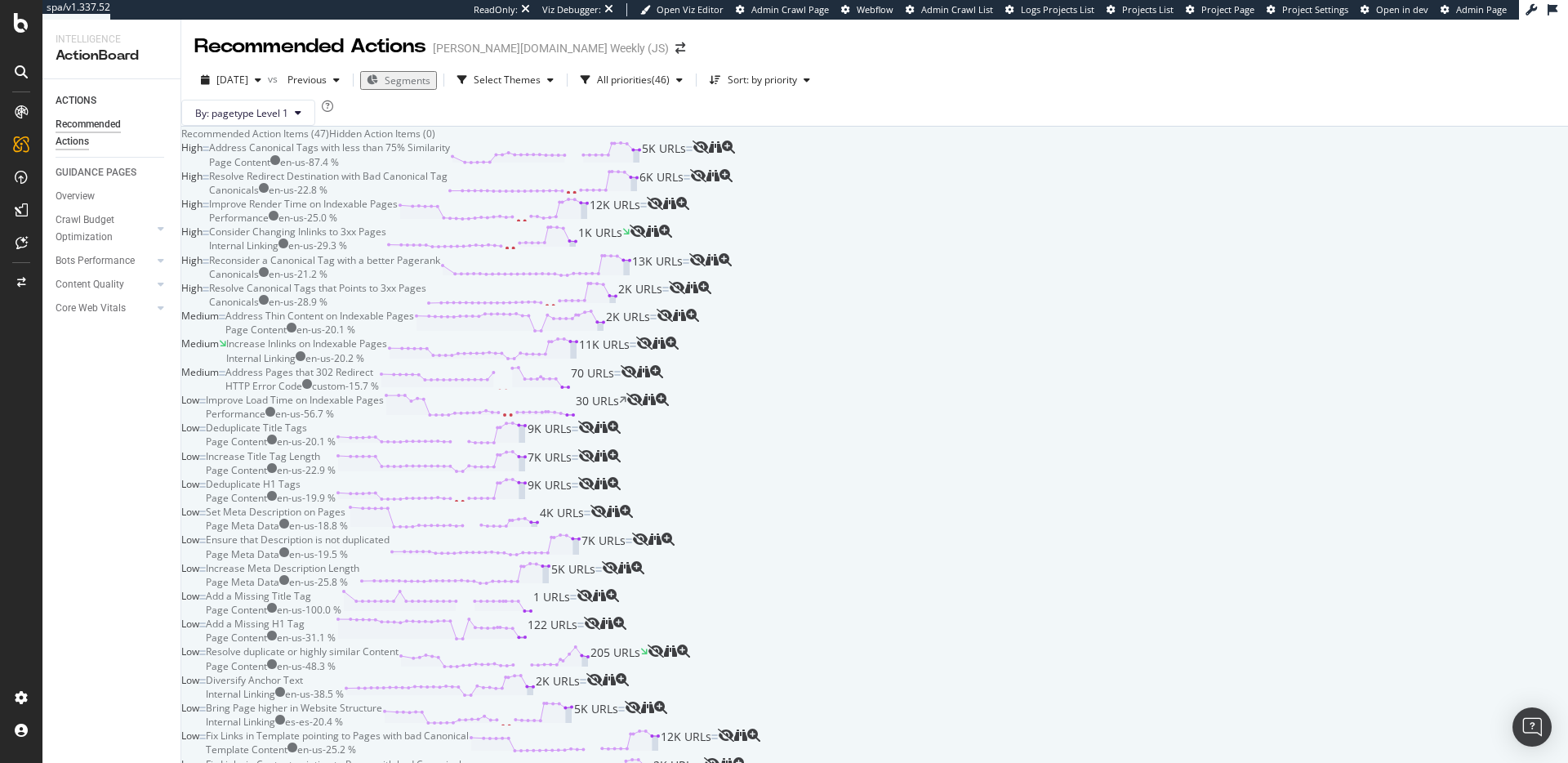
scroll to position [1174, 0]
click at [427, 74] on span "Segments" at bounding box center [408, 81] width 45 height 14
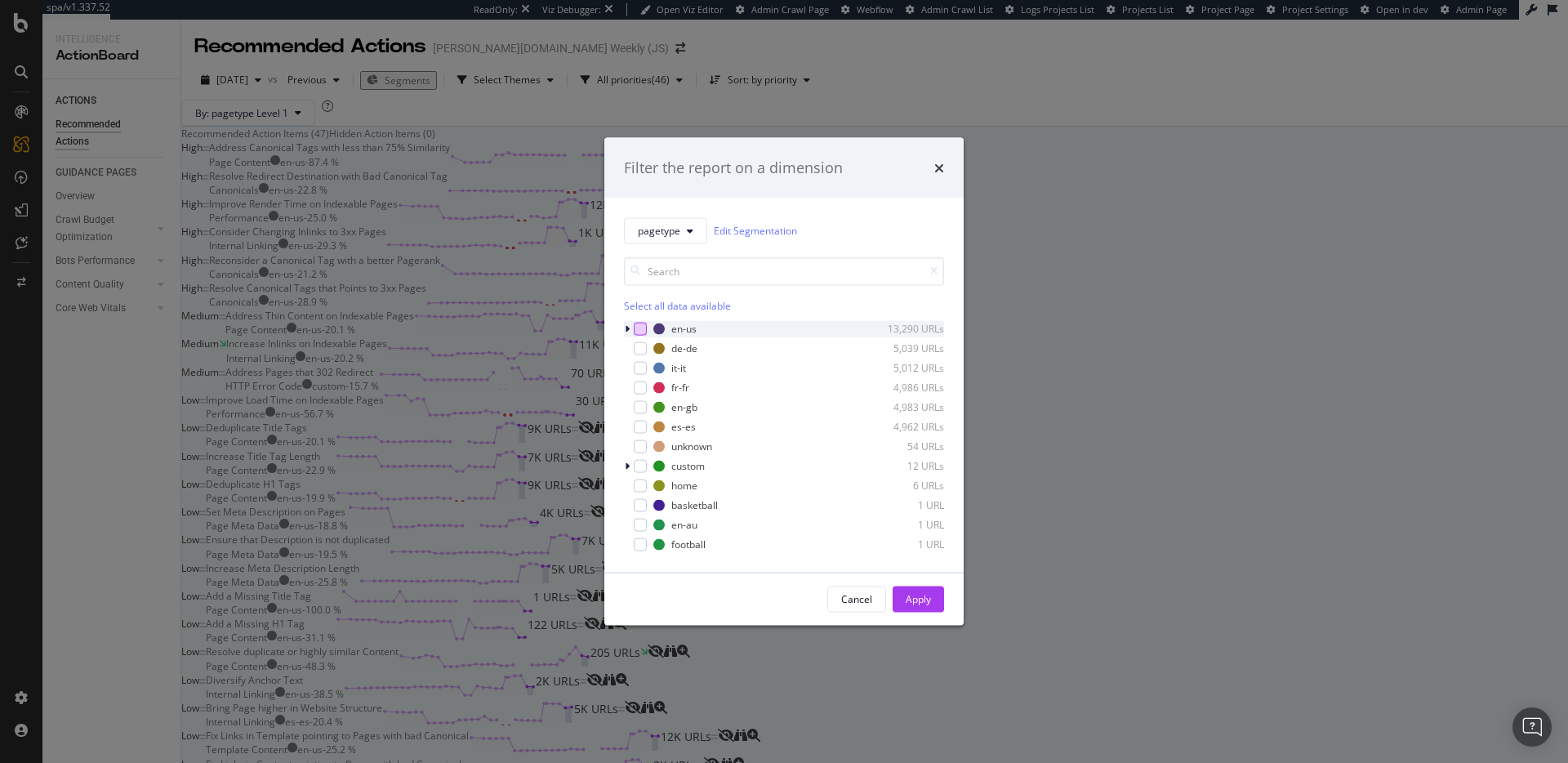
click at [640, 334] on div "modal" at bounding box center [640, 328] width 13 height 13
click at [939, 593] on button "Apply" at bounding box center [918, 599] width 51 height 27
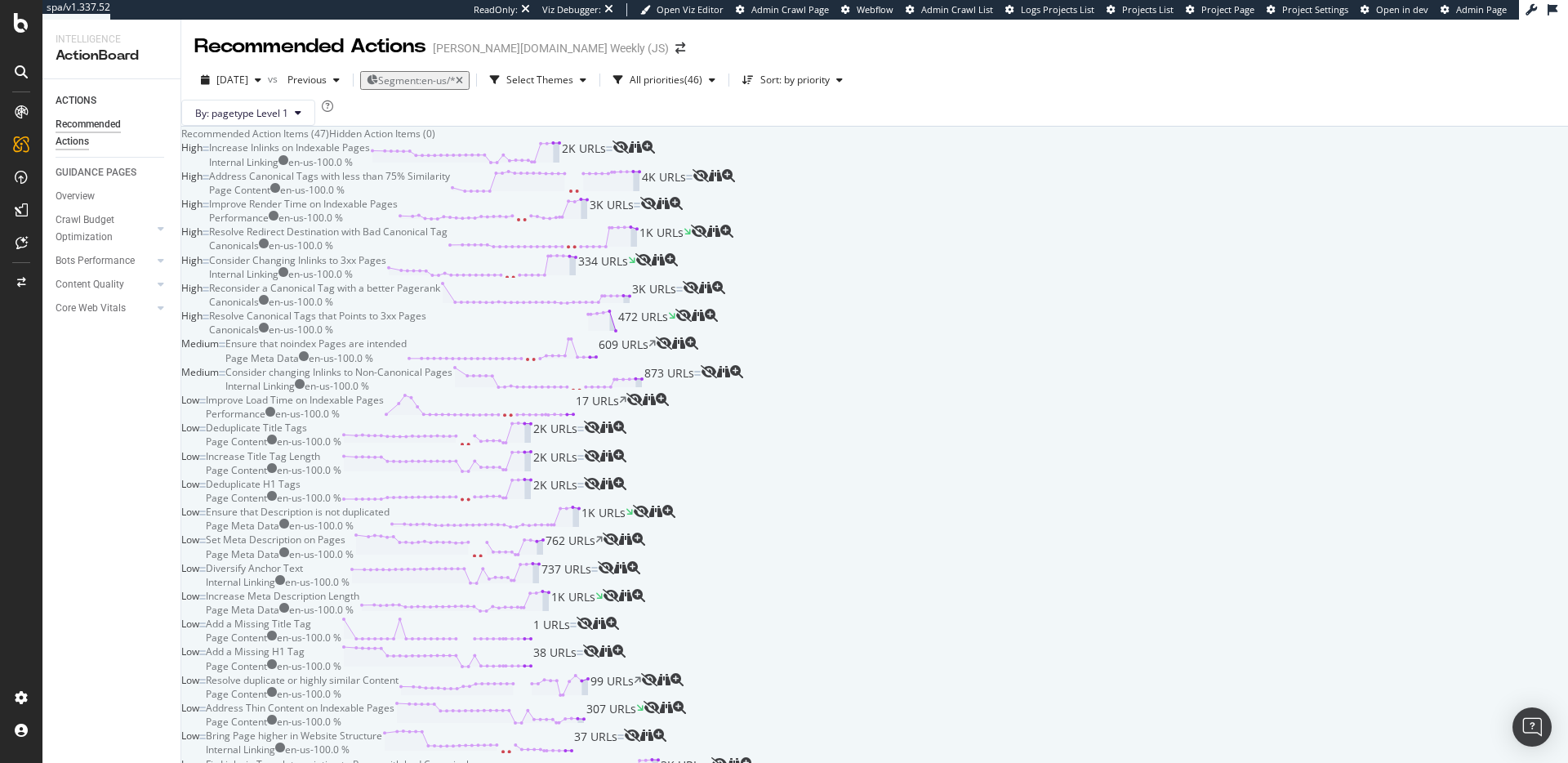
click at [1243, 126] on div "By: pagetype Level 1" at bounding box center [874, 112] width 1387 height 27
click at [934, 141] on div "Recommended Action Items (47) Hidden Action Items (0)" at bounding box center [874, 134] width 1387 height 14
